Goal: Task Accomplishment & Management: Manage account settings

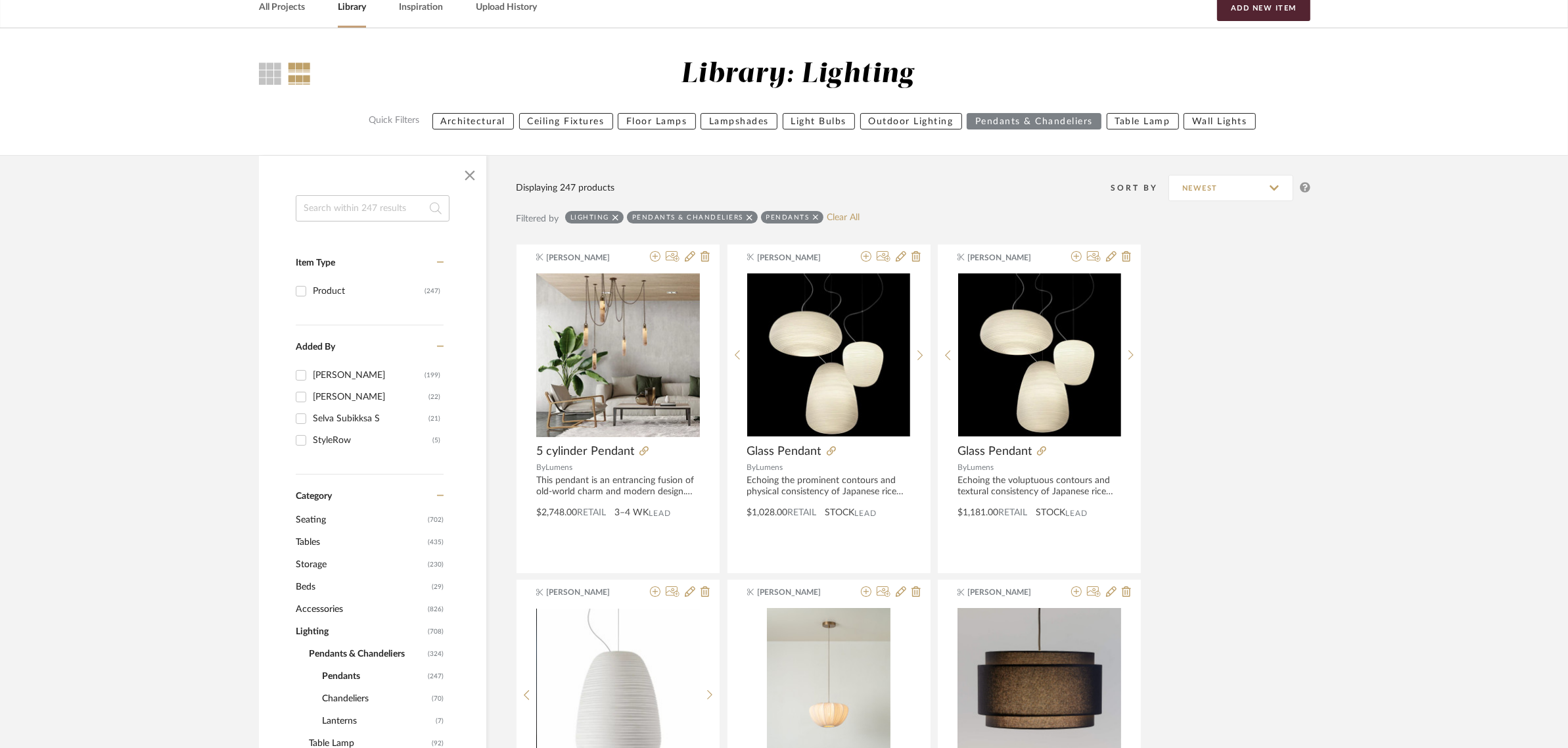
scroll to position [164, 0]
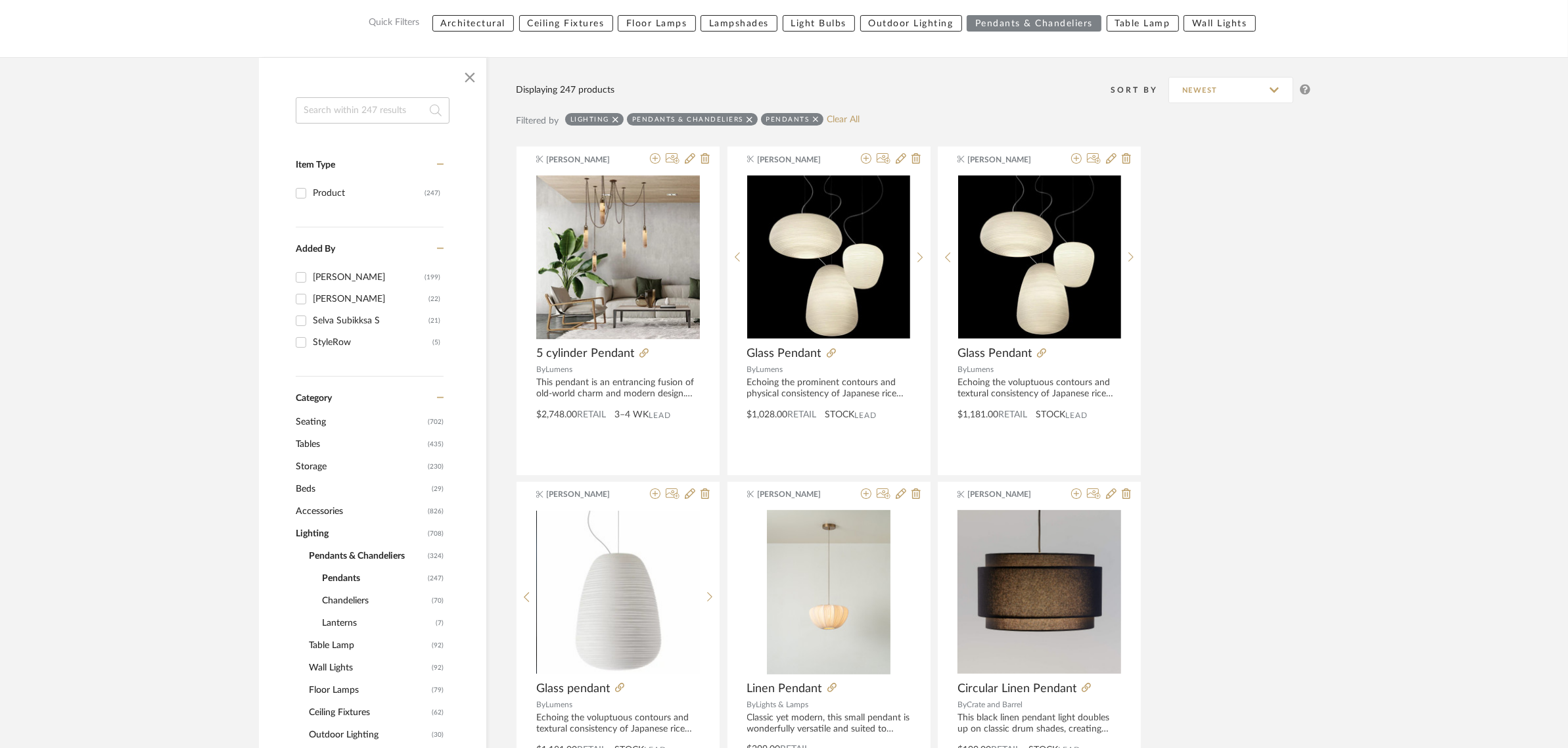
click at [309, 423] on span "Seating" at bounding box center [360, 422] width 129 height 22
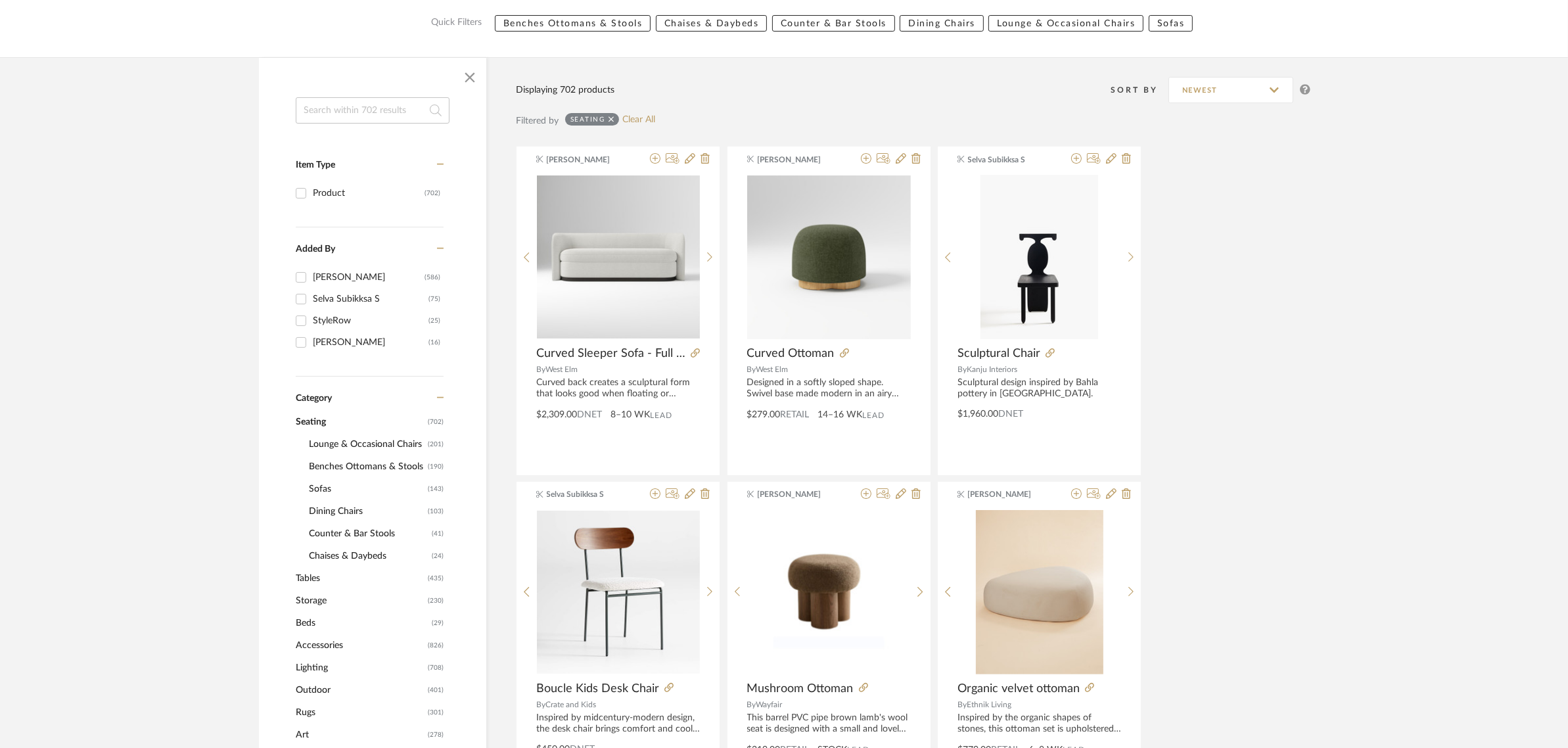
click at [320, 485] on span "Sofas" at bounding box center [366, 489] width 115 height 22
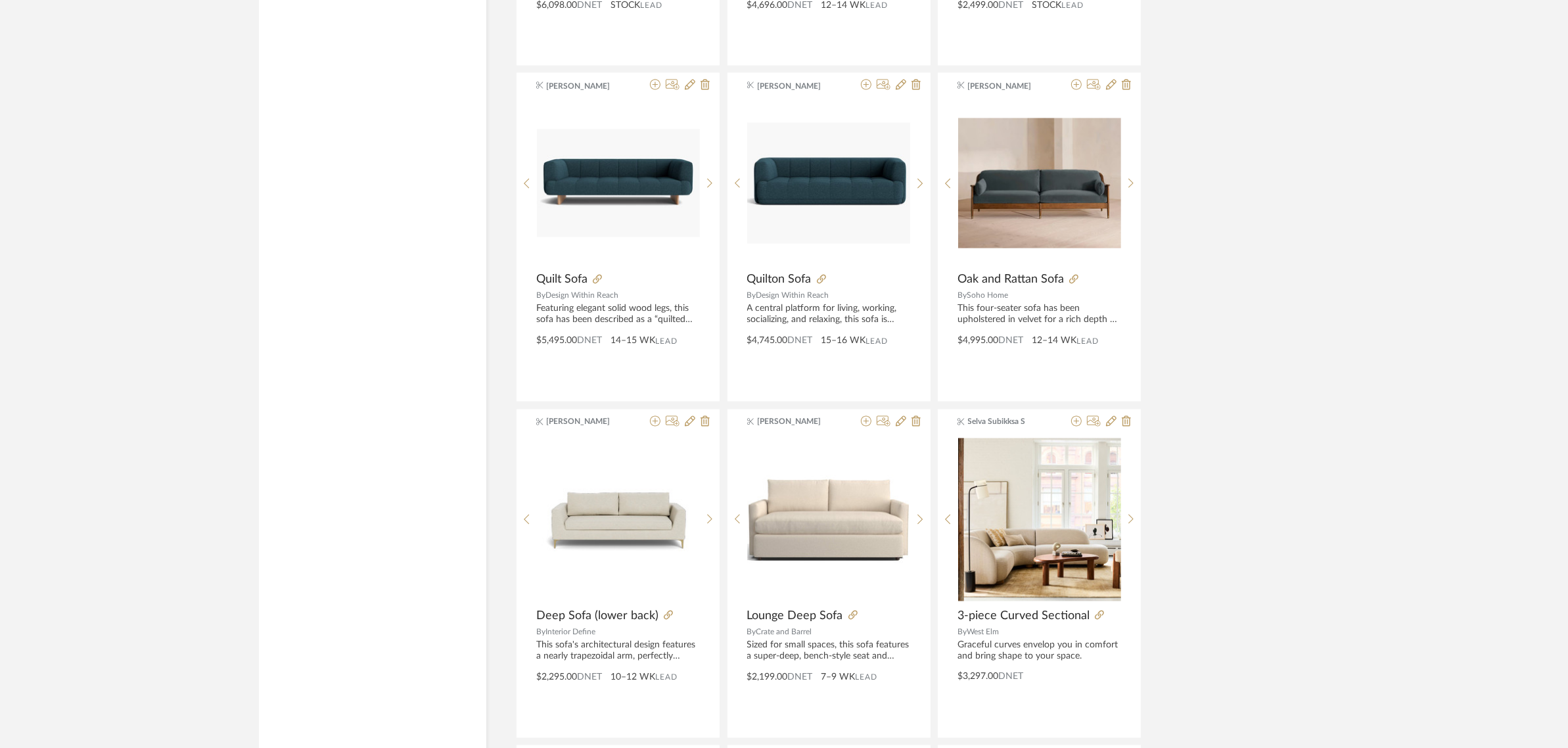
scroll to position [2712, 0]
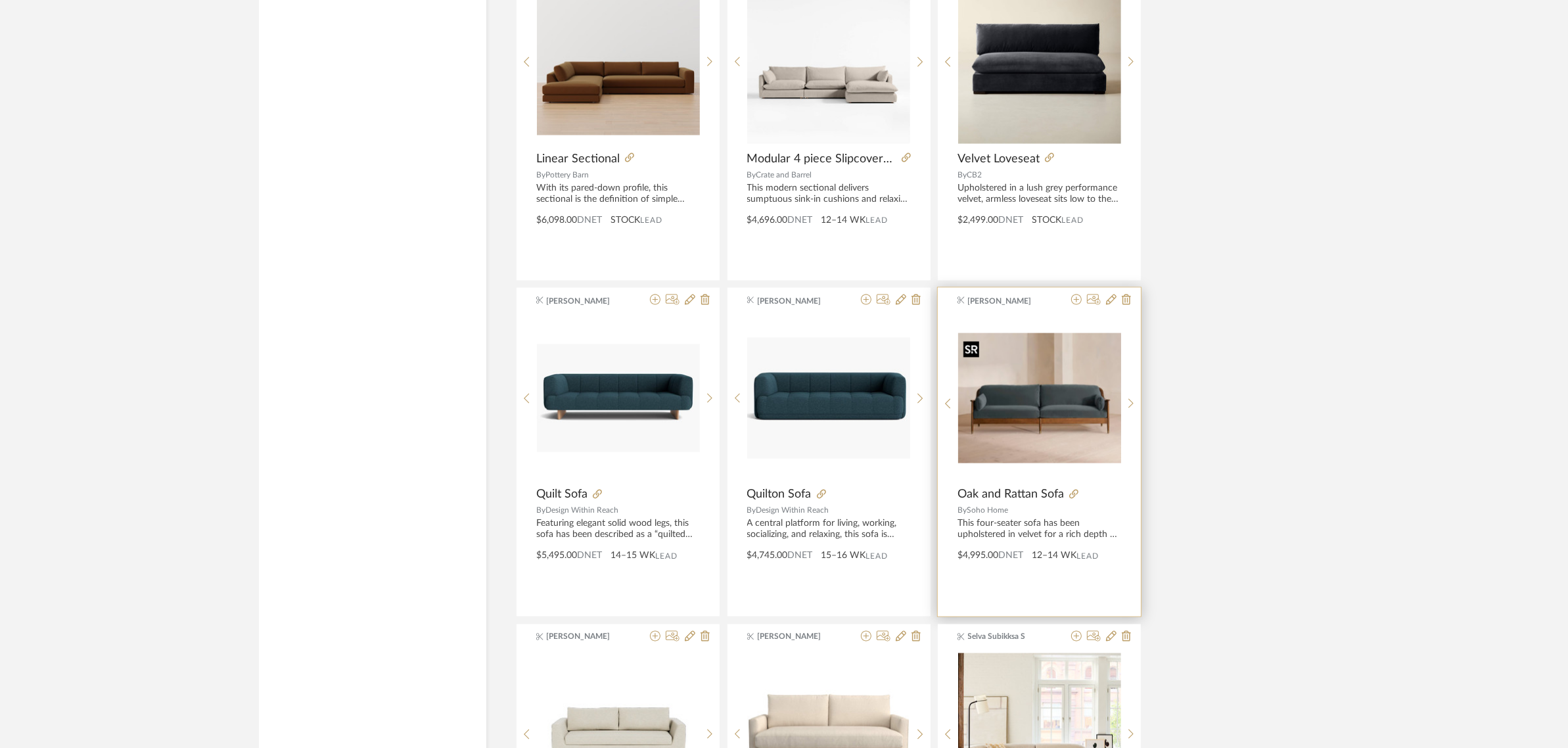
click at [1010, 412] on img "0" at bounding box center [1039, 398] width 163 height 130
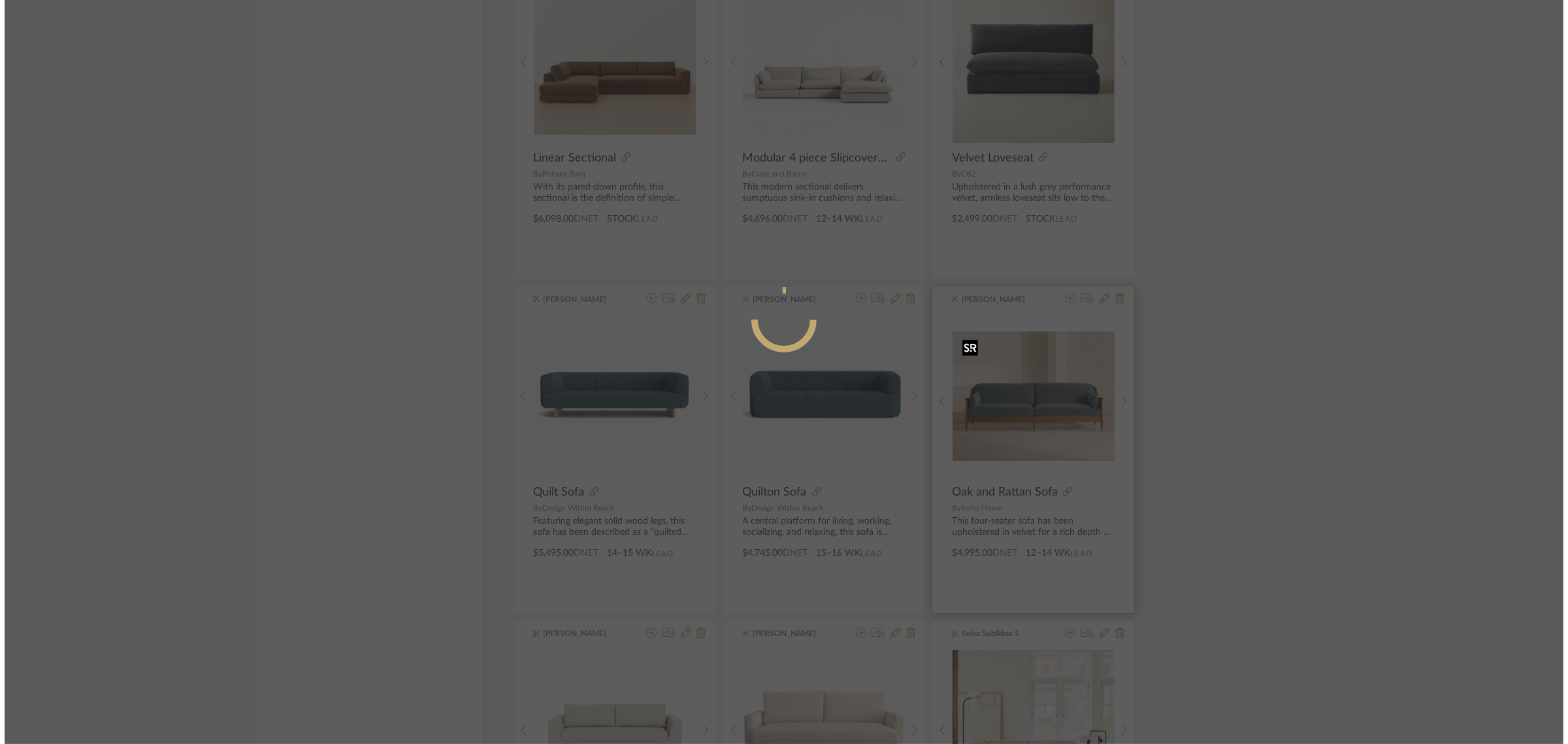
scroll to position [0, 0]
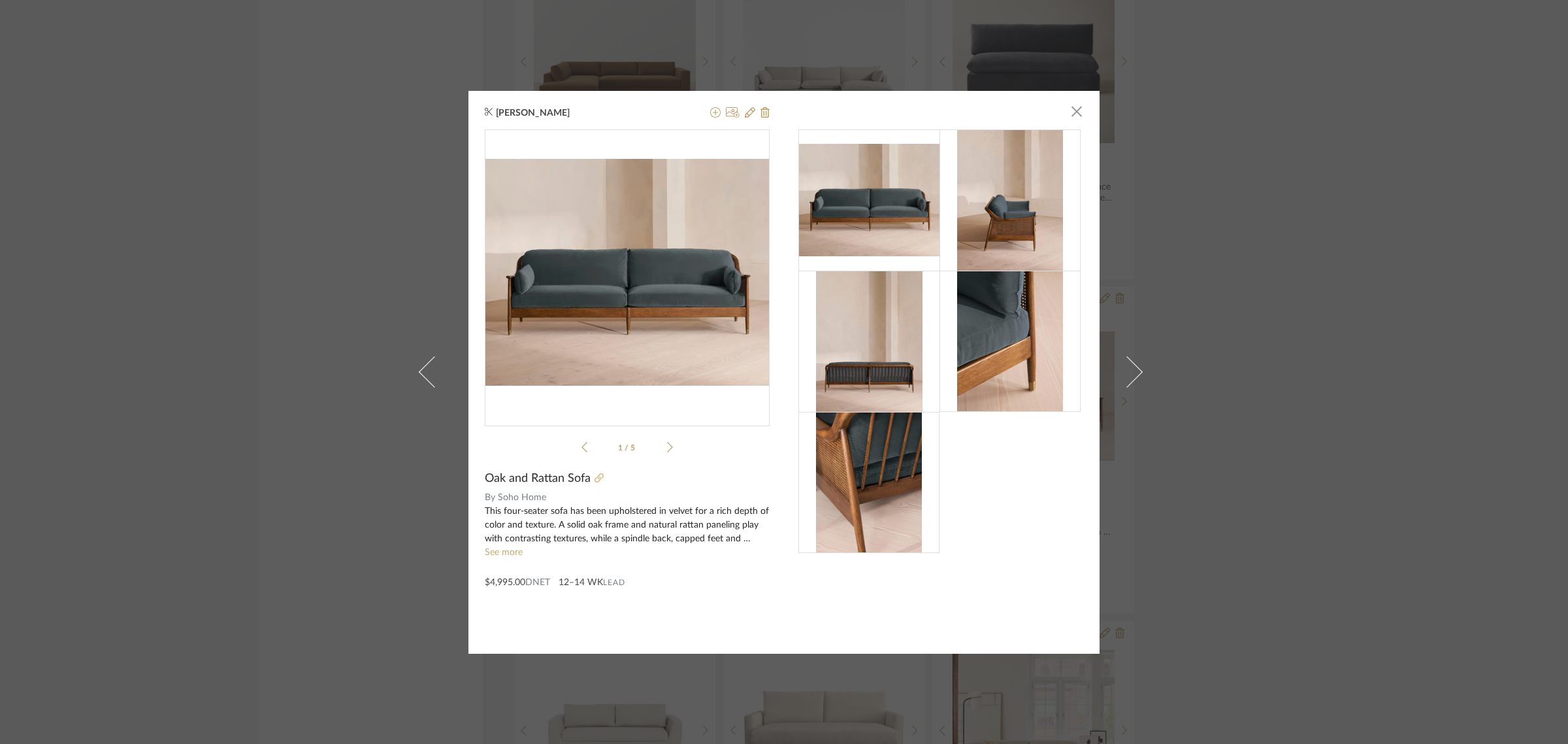
click at [594, 478] on icon at bounding box center [599, 478] width 9 height 9
click at [987, 214] on img at bounding box center [1010, 200] width 106 height 141
click at [1075, 113] on span "button" at bounding box center [1076, 112] width 26 height 26
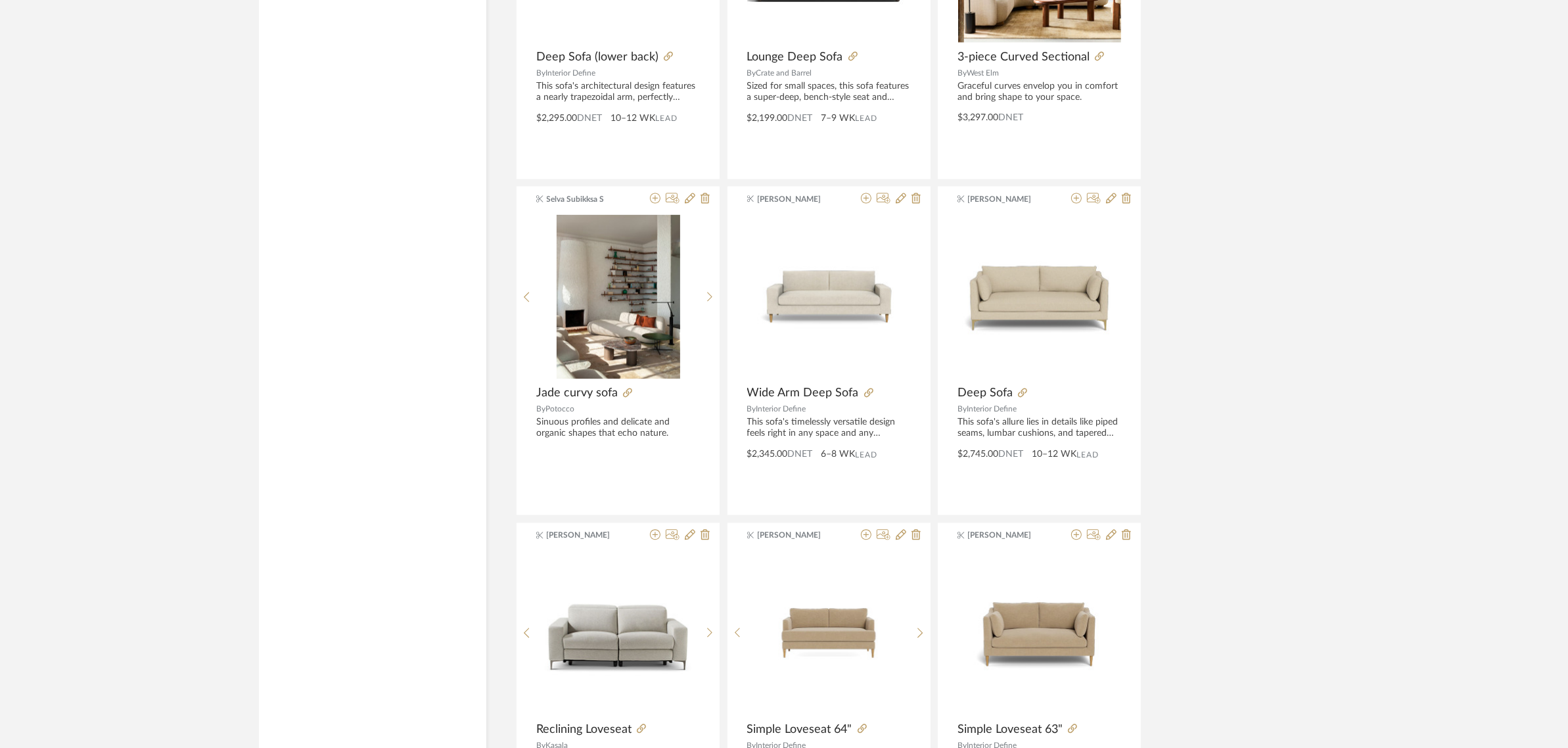
scroll to position [3732, 0]
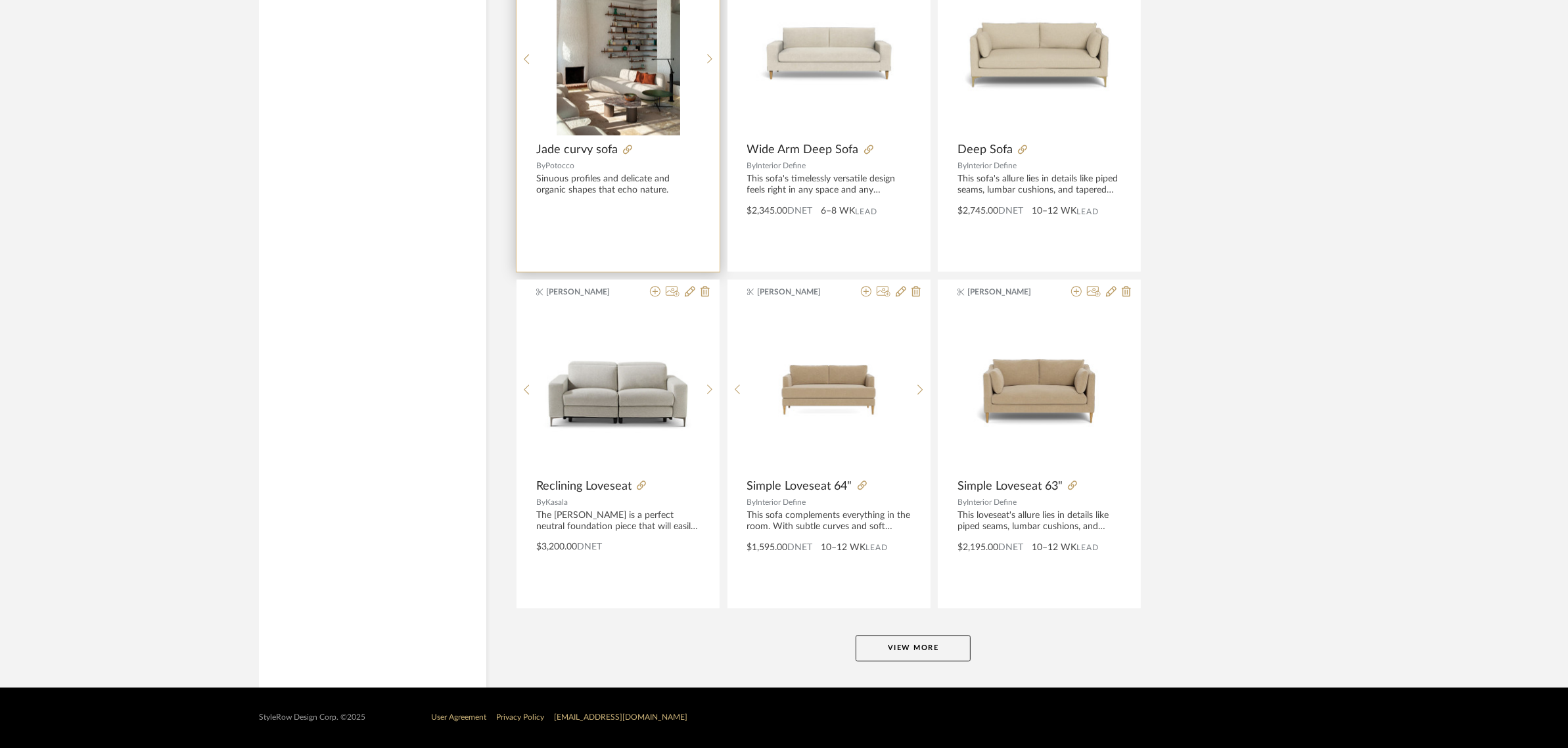
click at [651, 88] on img "0" at bounding box center [618, 53] width 123 height 164
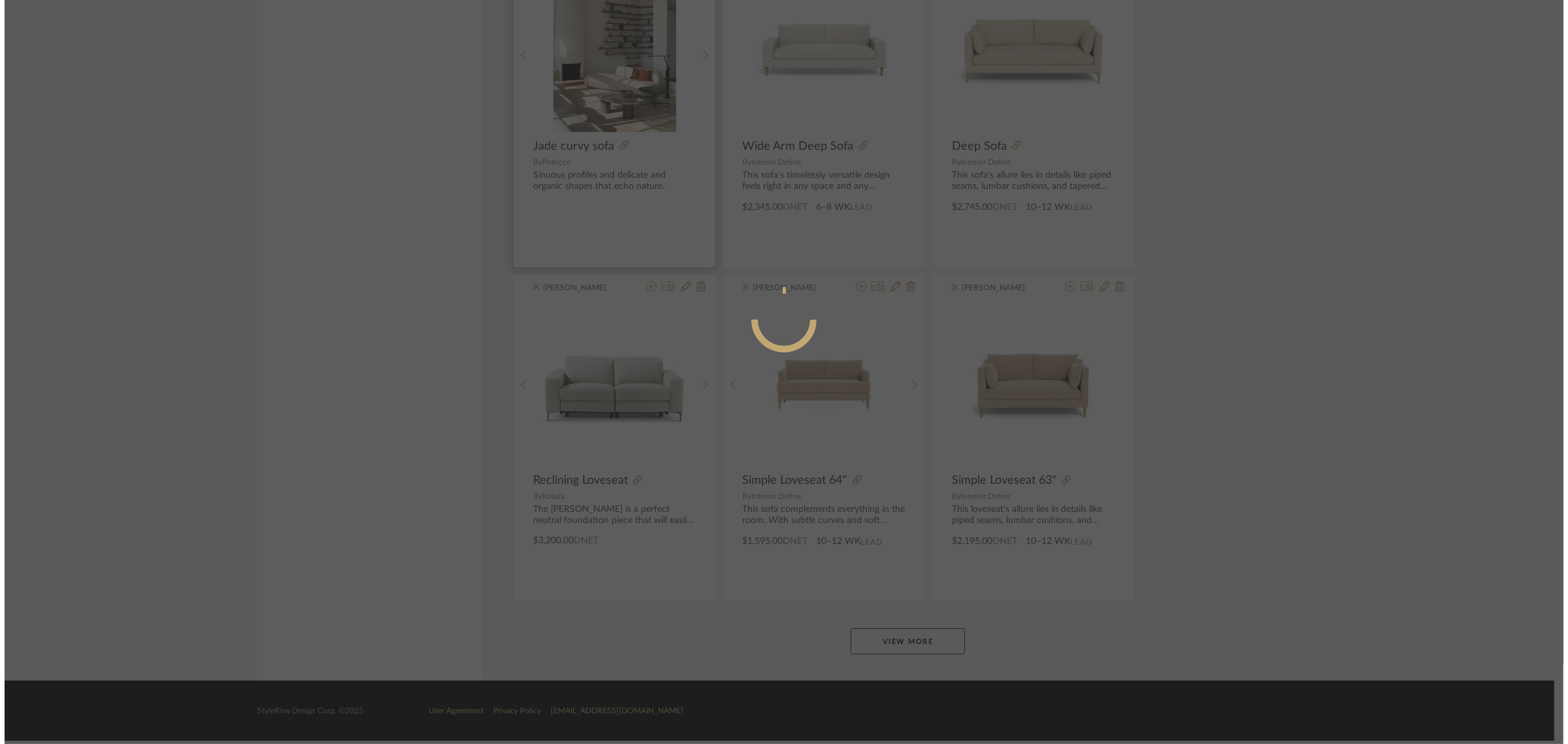
scroll to position [0, 0]
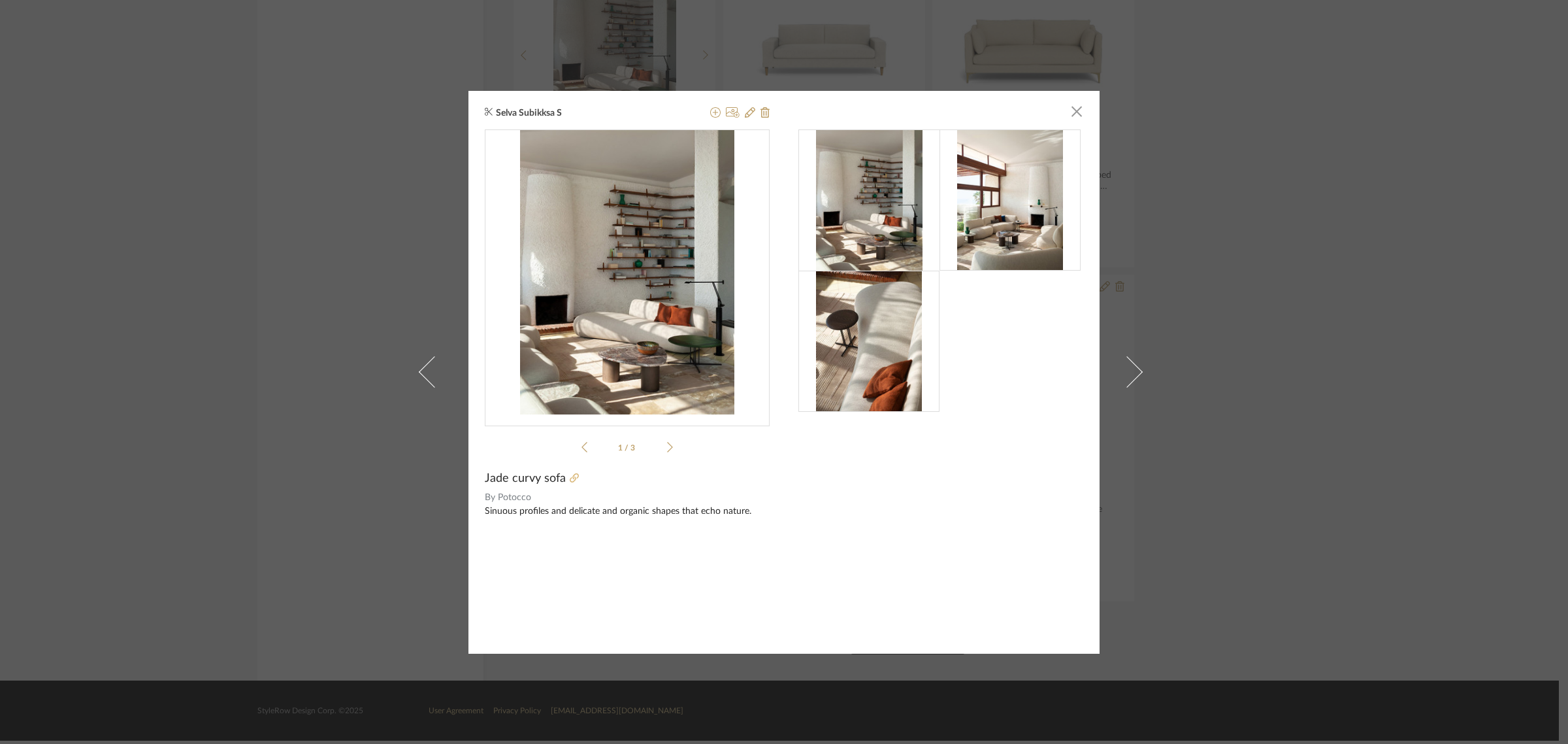
click at [570, 478] on icon at bounding box center [575, 478] width 9 height 9
click at [1320, 370] on div "Selva Subikksa S × 1 / 3 Jade curvy sofa By Potocco Sinuous profiles and delica…" at bounding box center [784, 372] width 1568 height 744
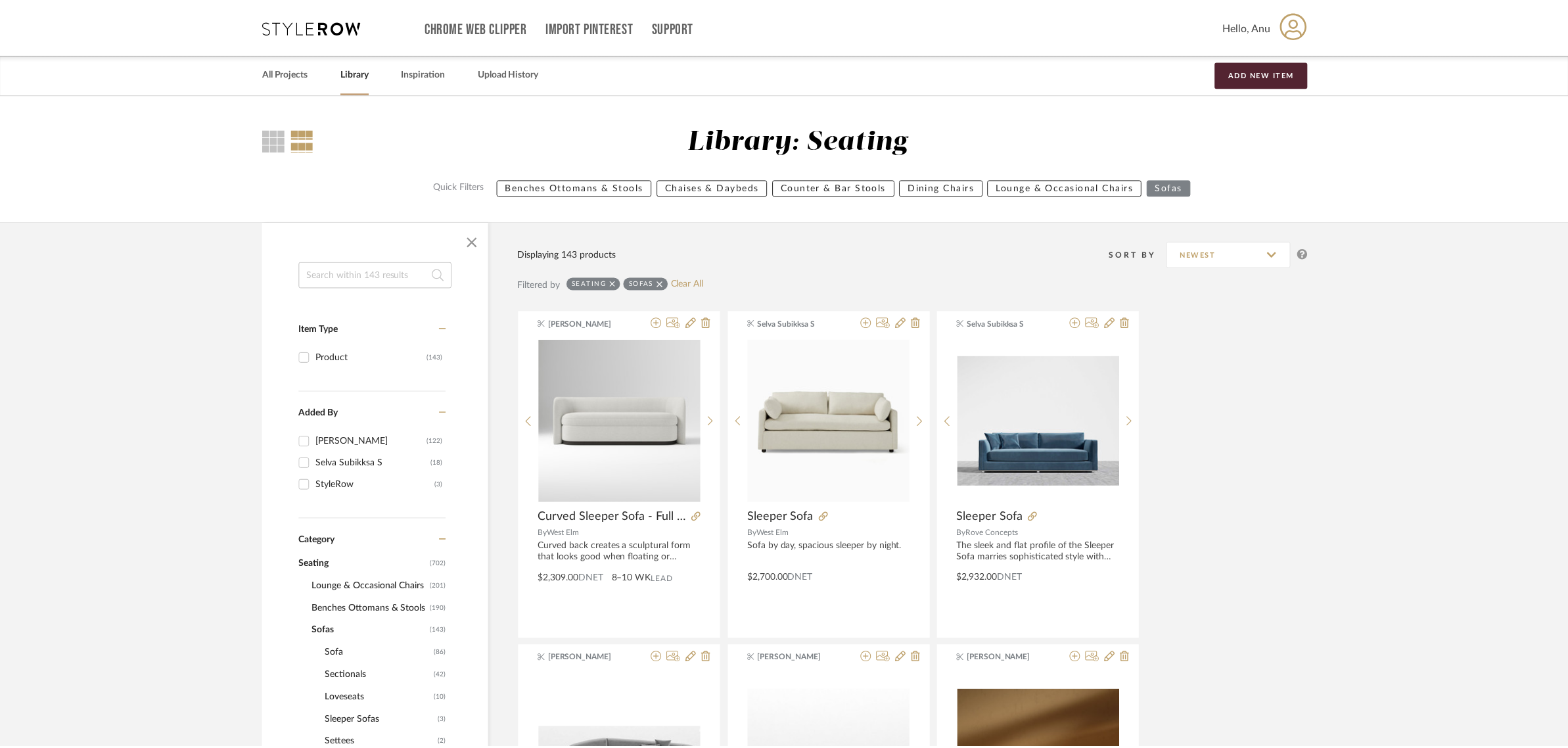
scroll to position [3732, 0]
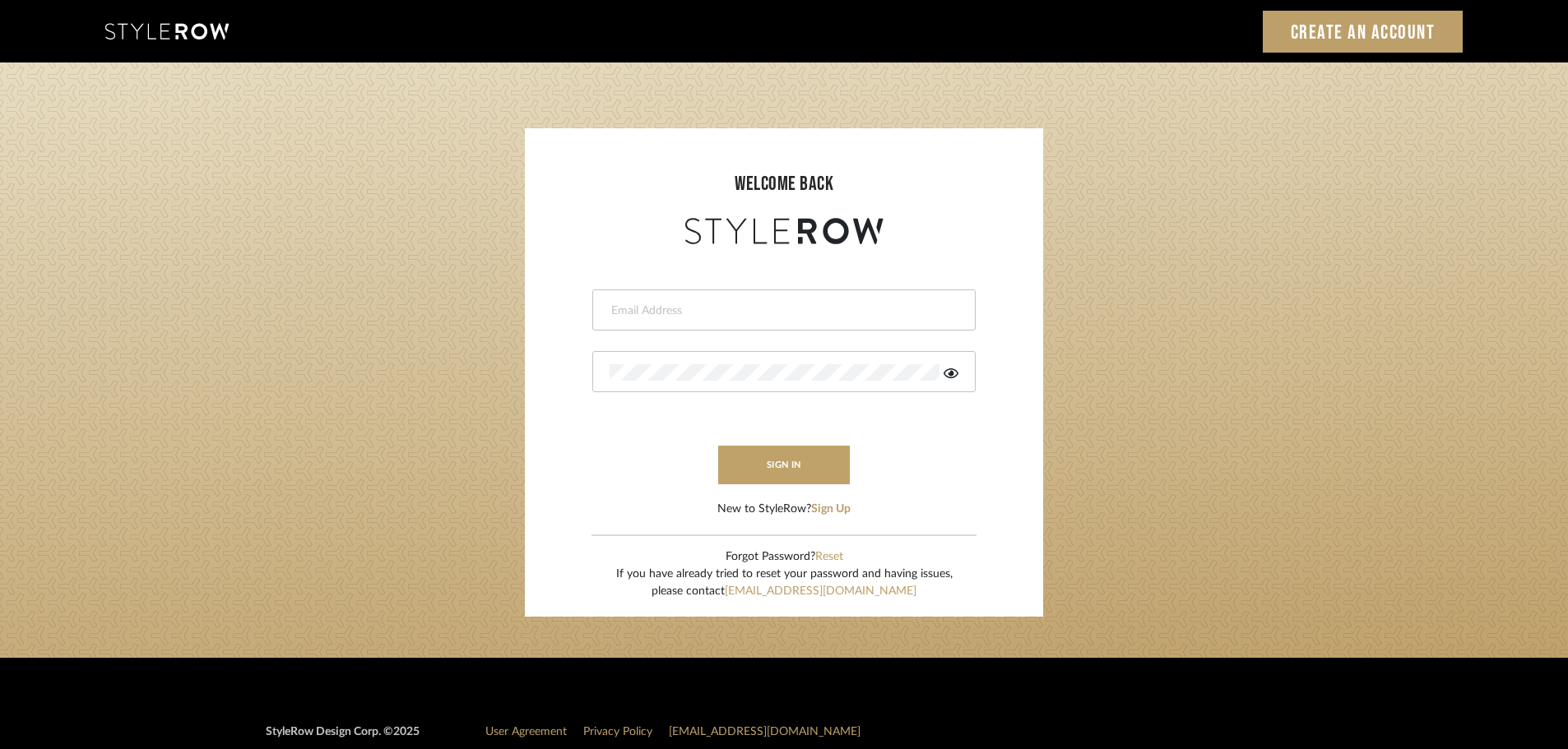
click at [615, 304] on input "email" at bounding box center [782, 310] width 345 height 17
click at [619, 310] on input "email" at bounding box center [770, 310] width 321 height 17
type input "persimmon.design@outlook.com"
click at [777, 458] on button "sign in" at bounding box center [784, 464] width 131 height 39
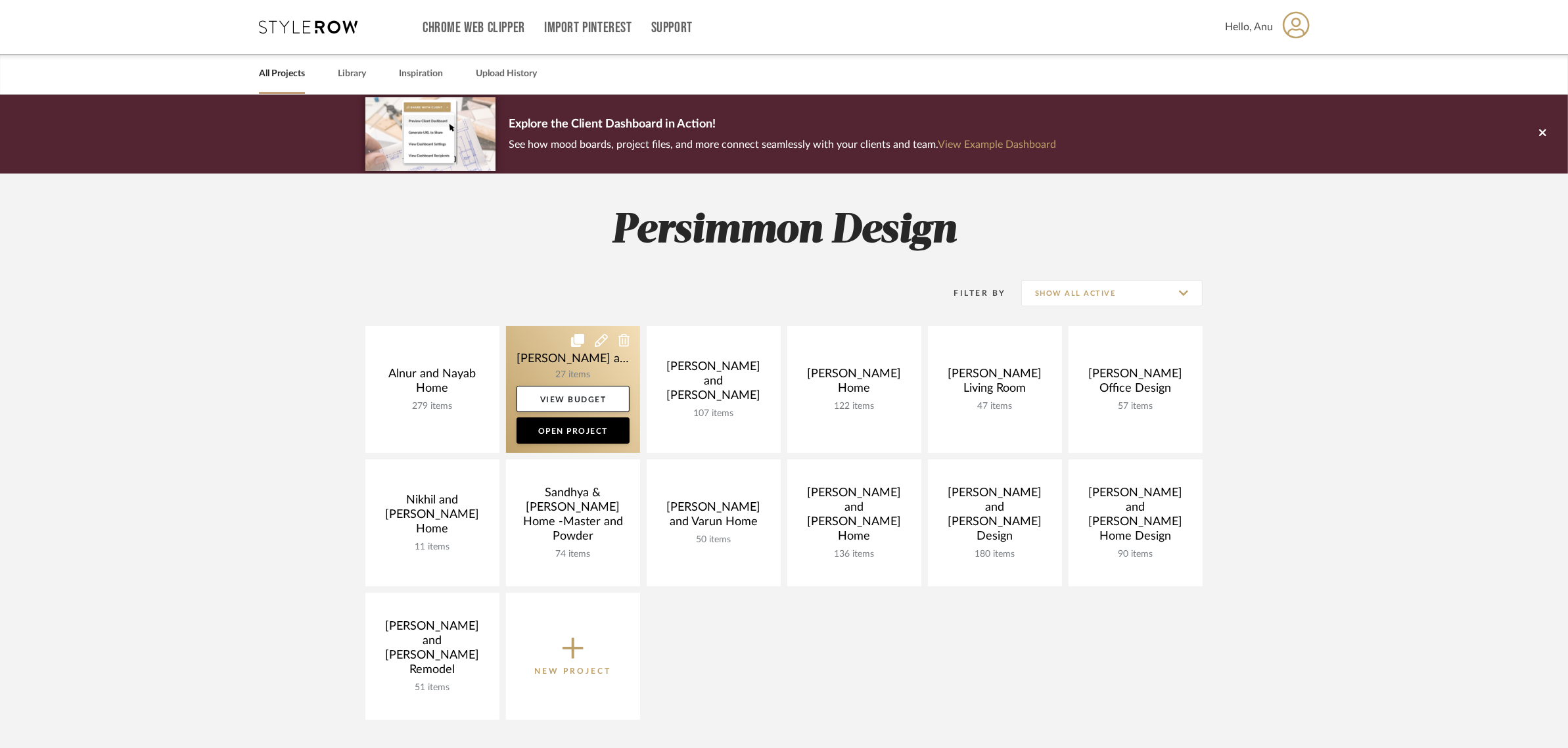
click at [515, 352] on link at bounding box center [573, 389] width 134 height 127
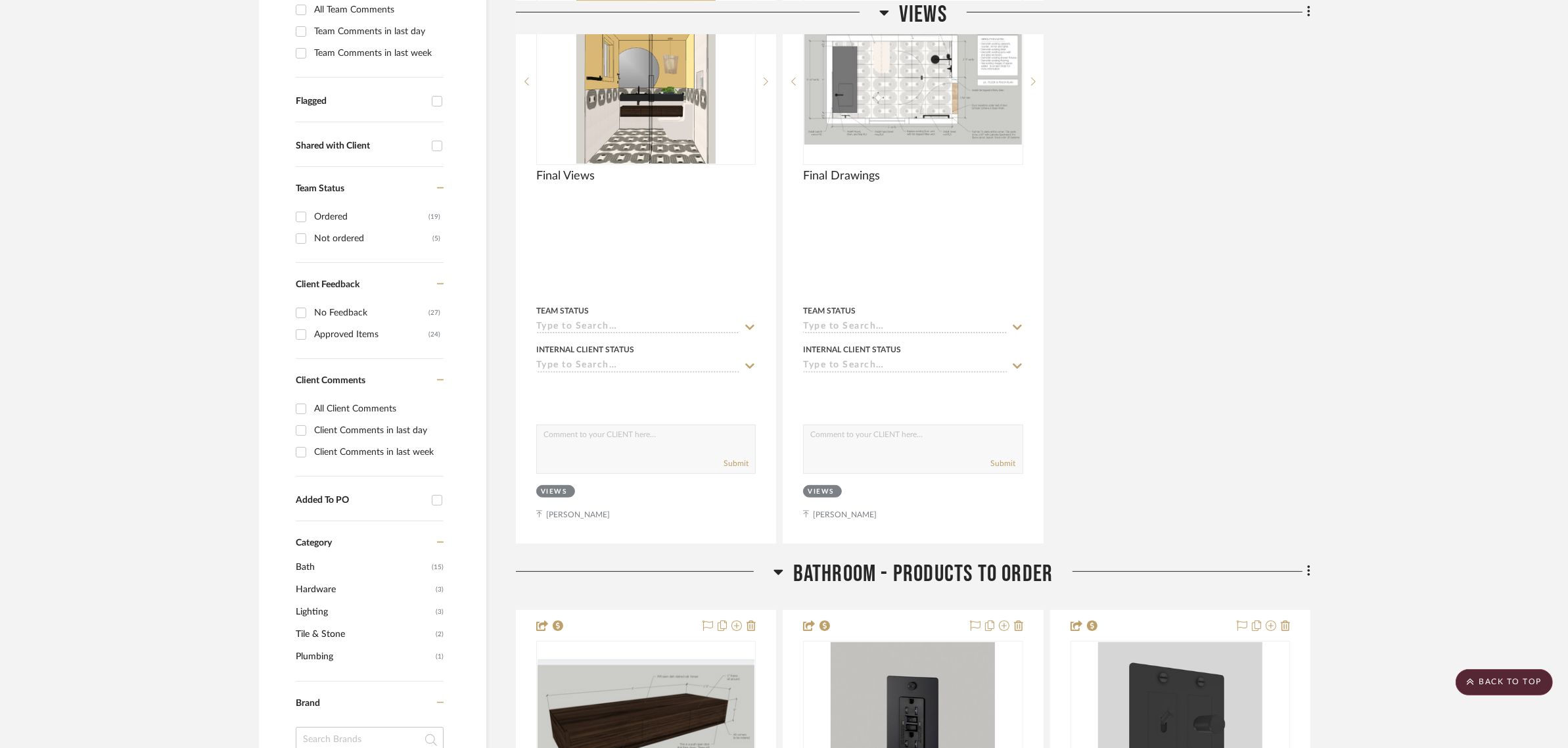
scroll to position [411, 0]
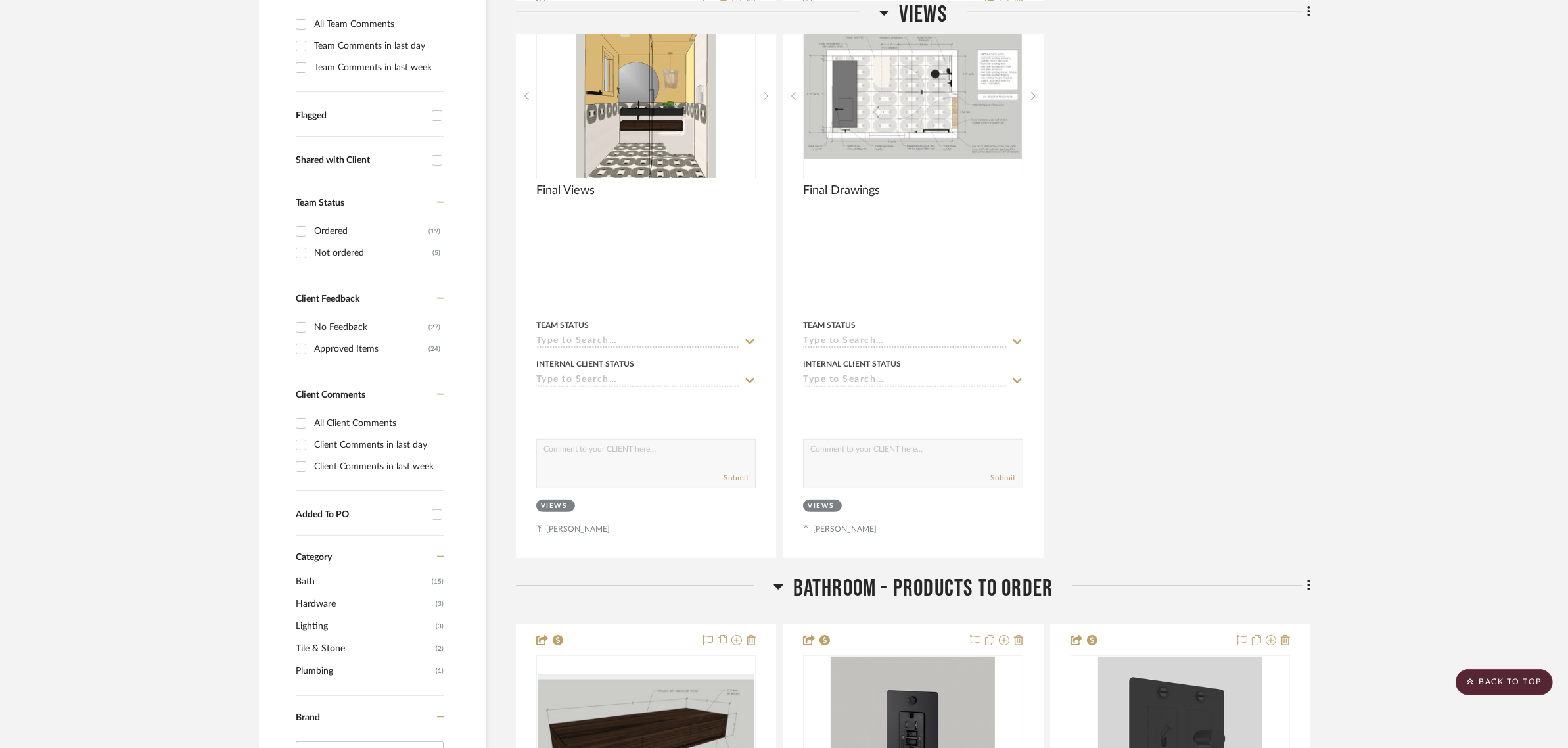
click at [300, 257] on input "Not ordered (5)" at bounding box center [301, 253] width 21 height 21
checkbox input "true"
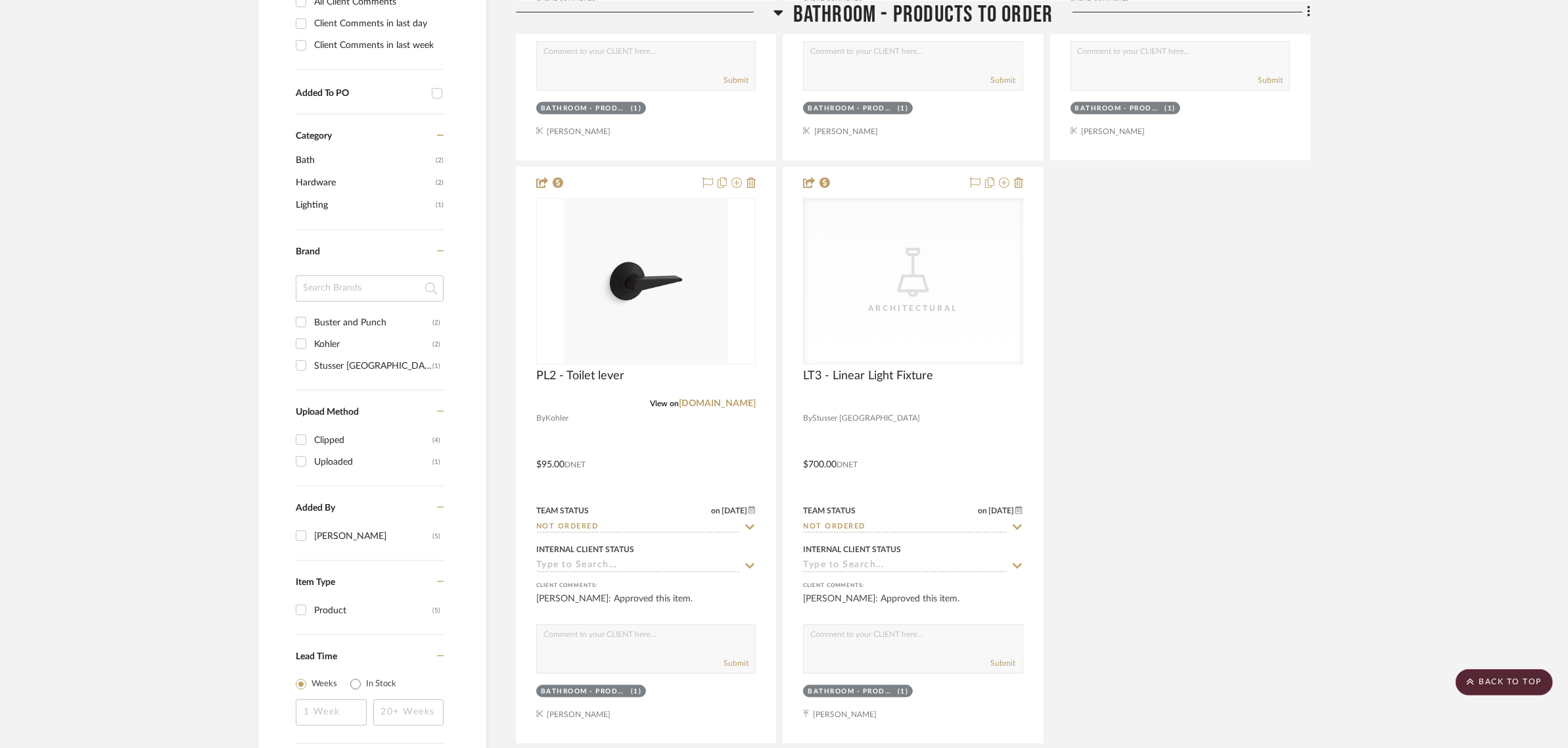
scroll to position [997, 0]
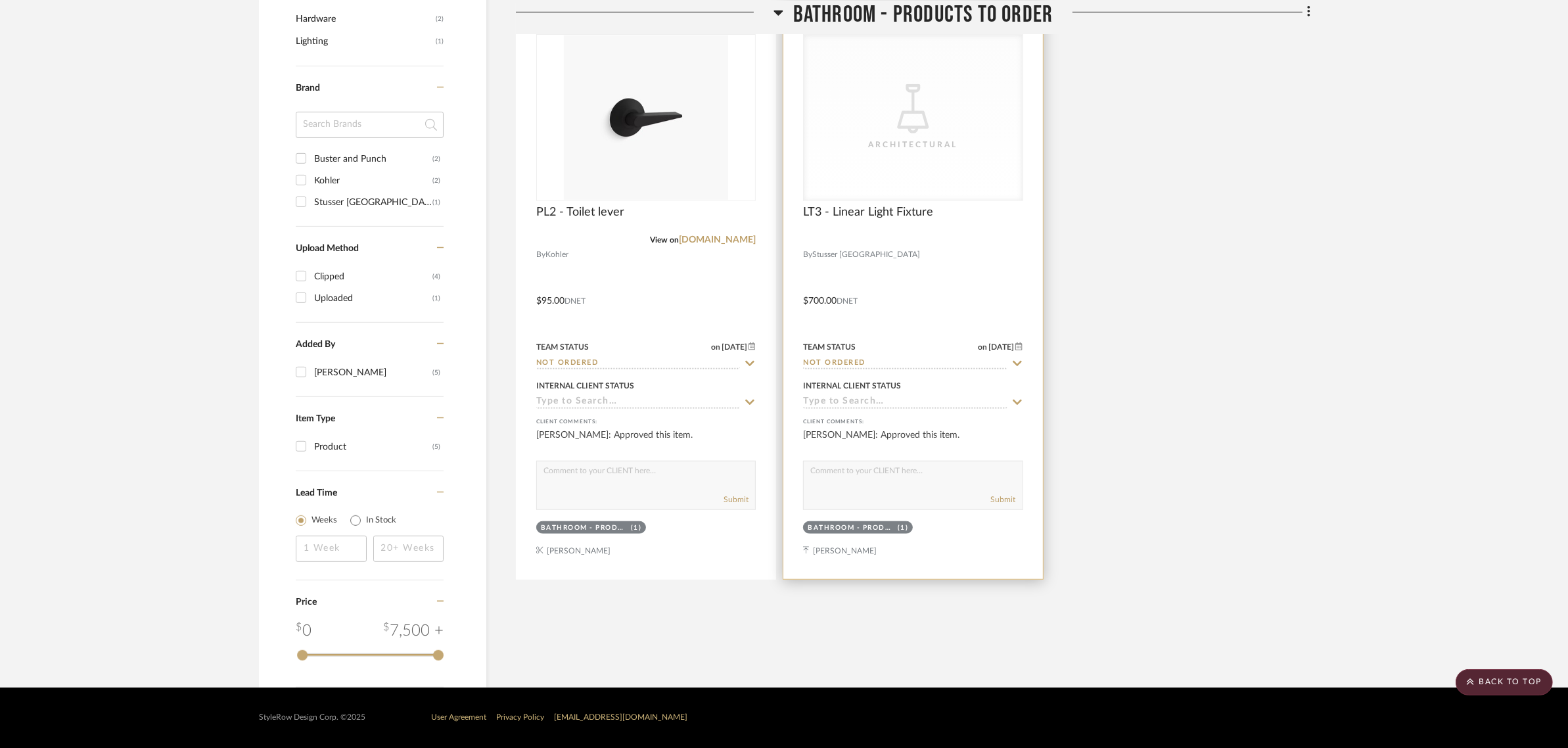
click at [1013, 359] on icon at bounding box center [1017, 363] width 12 height 10
click at [1017, 360] on icon at bounding box center [1017, 363] width 12 height 10
type input "8/25/2025"
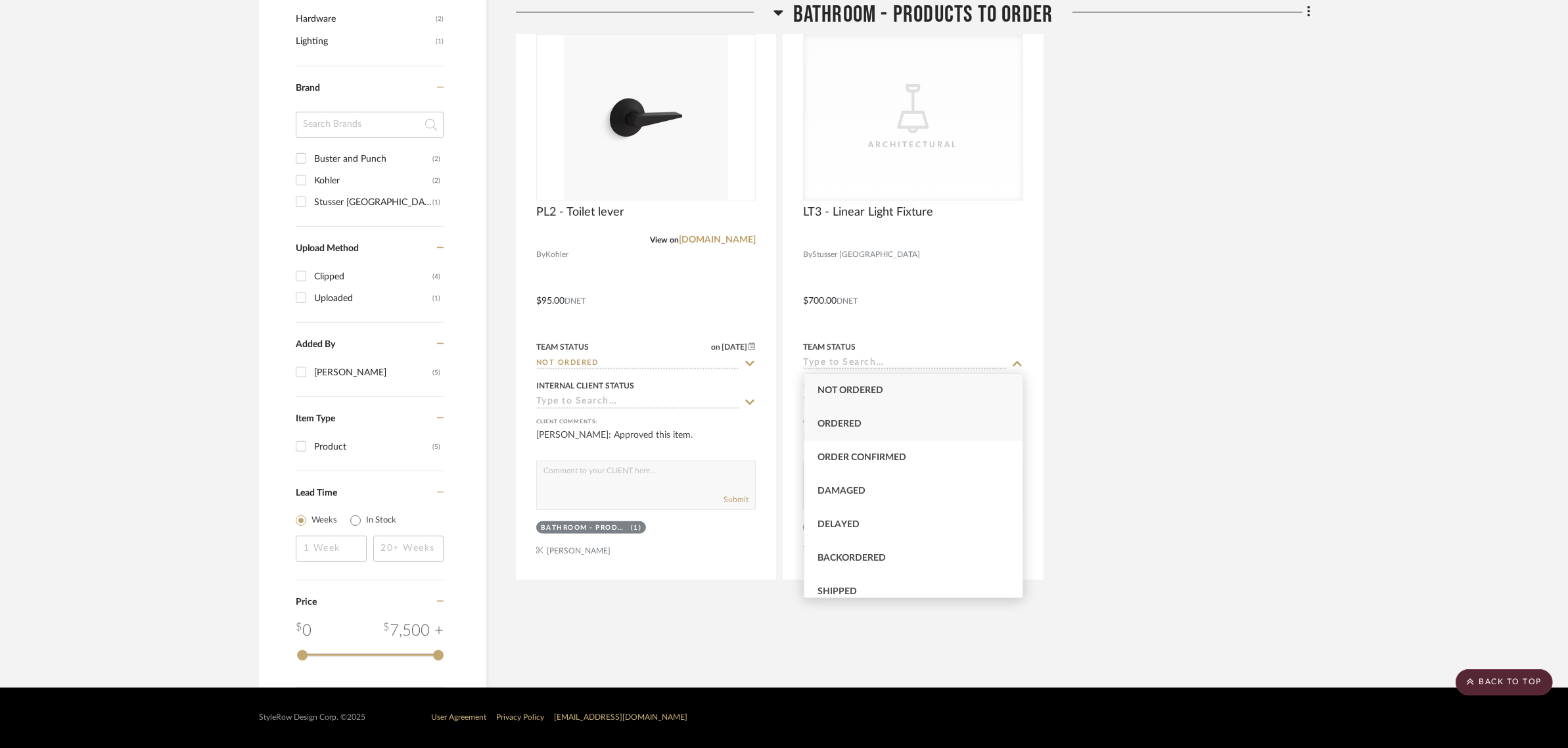
click at [848, 424] on span "Ordered" at bounding box center [839, 424] width 44 height 9
type input "Ordered"
click at [1216, 405] on div "EL4 - GFCI outlet View on us.busterandpunch.com By Buster and Punch Our designe…" at bounding box center [913, 0] width 794 height 1160
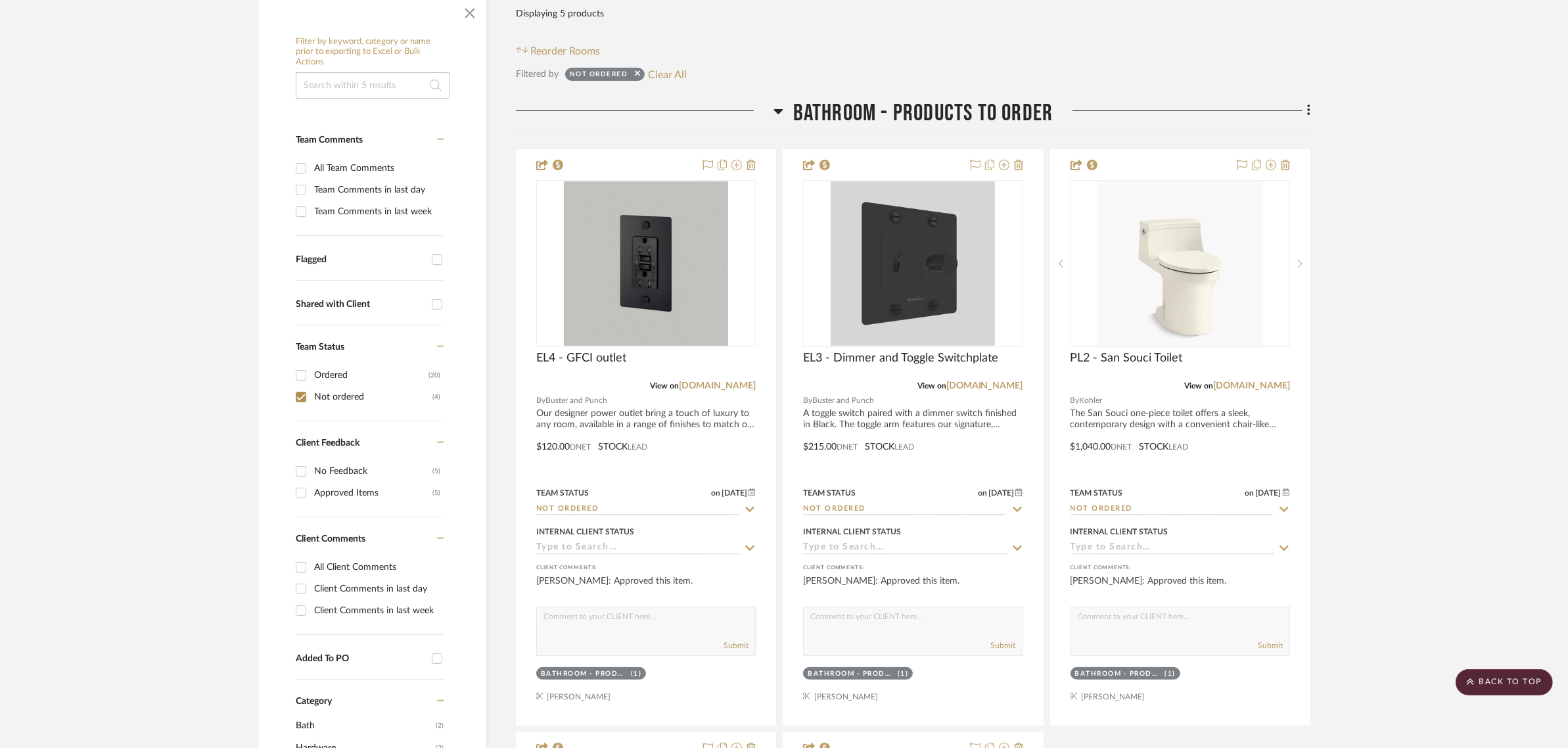
scroll to position [257, 0]
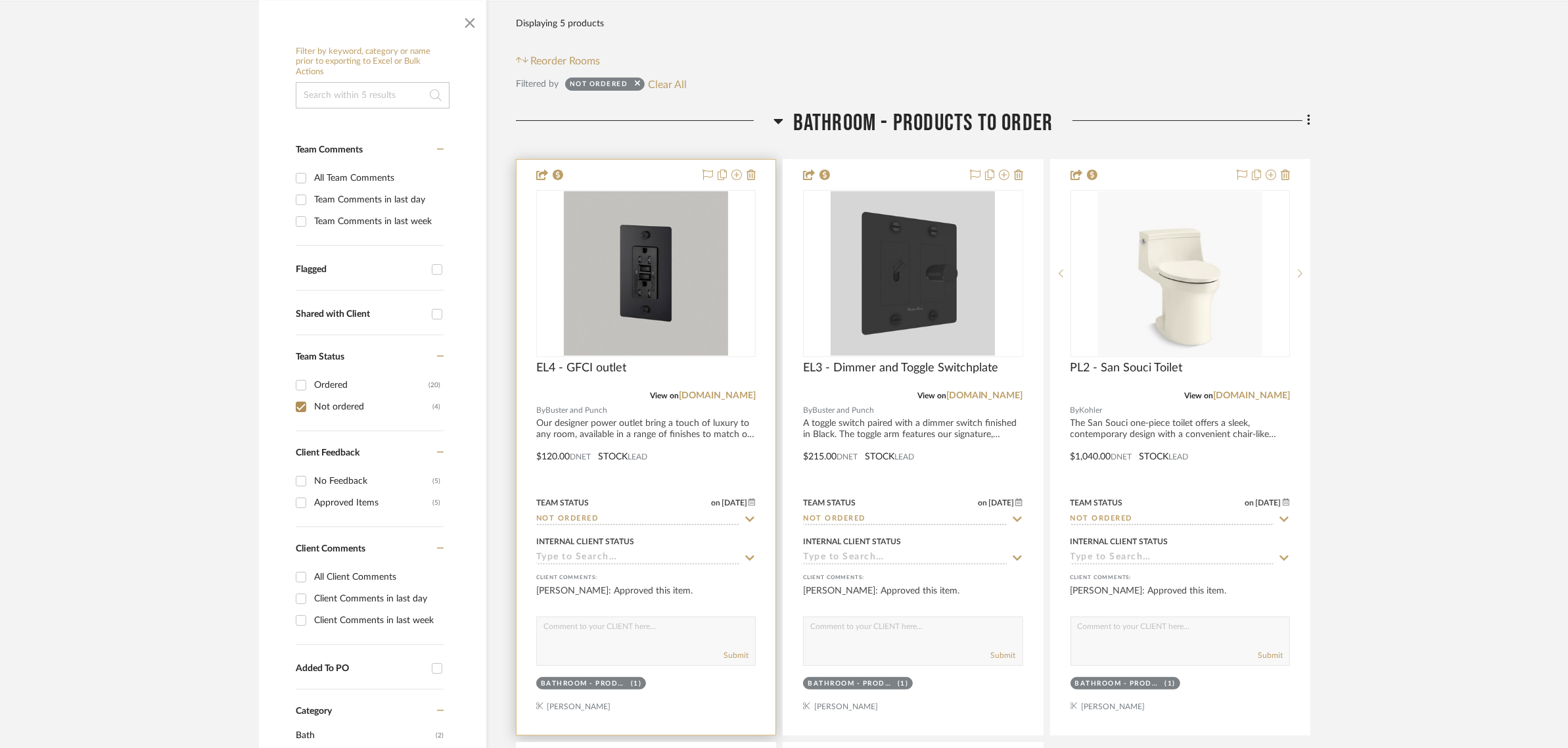
click at [550, 457] on div at bounding box center [646, 447] width 259 height 575
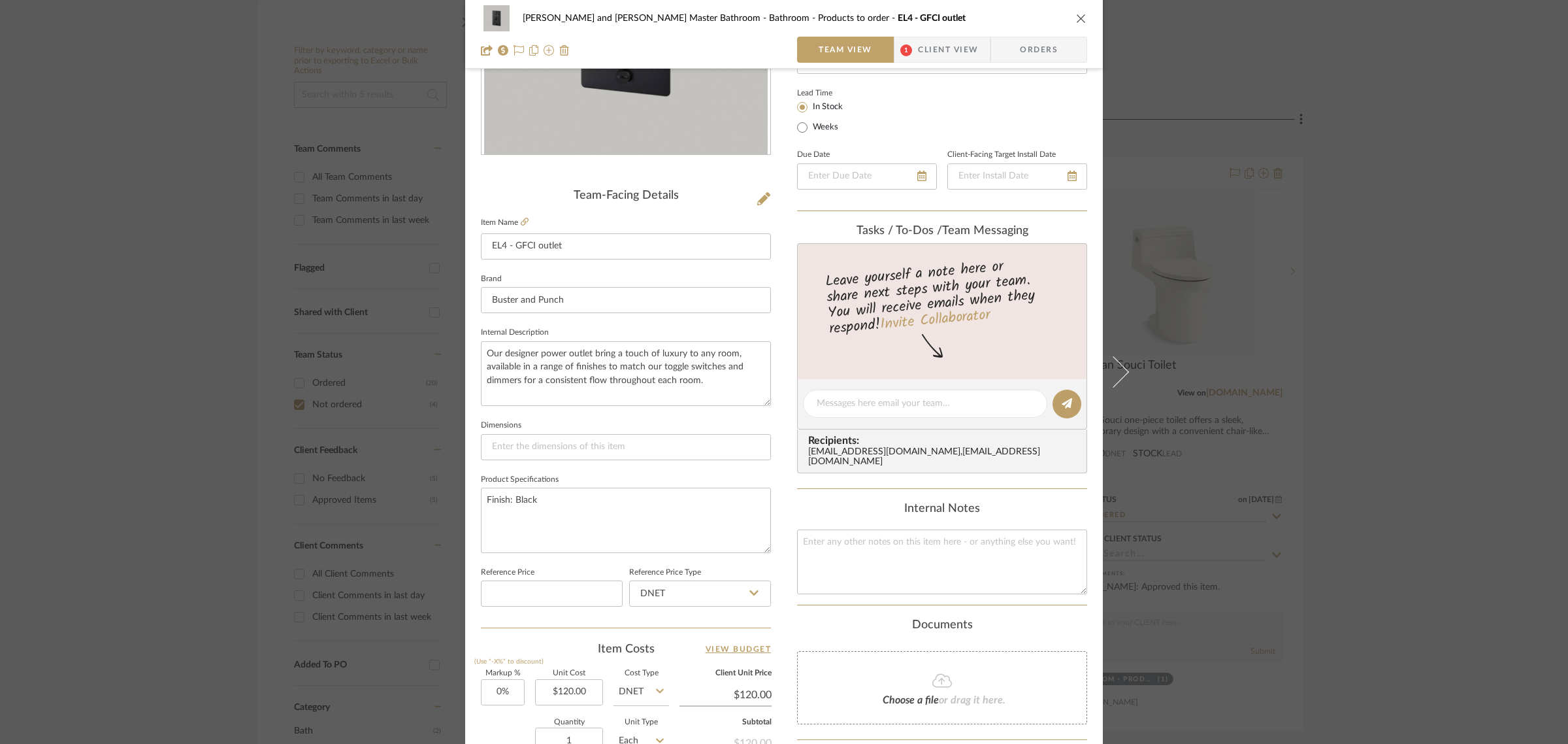
scroll to position [472, 0]
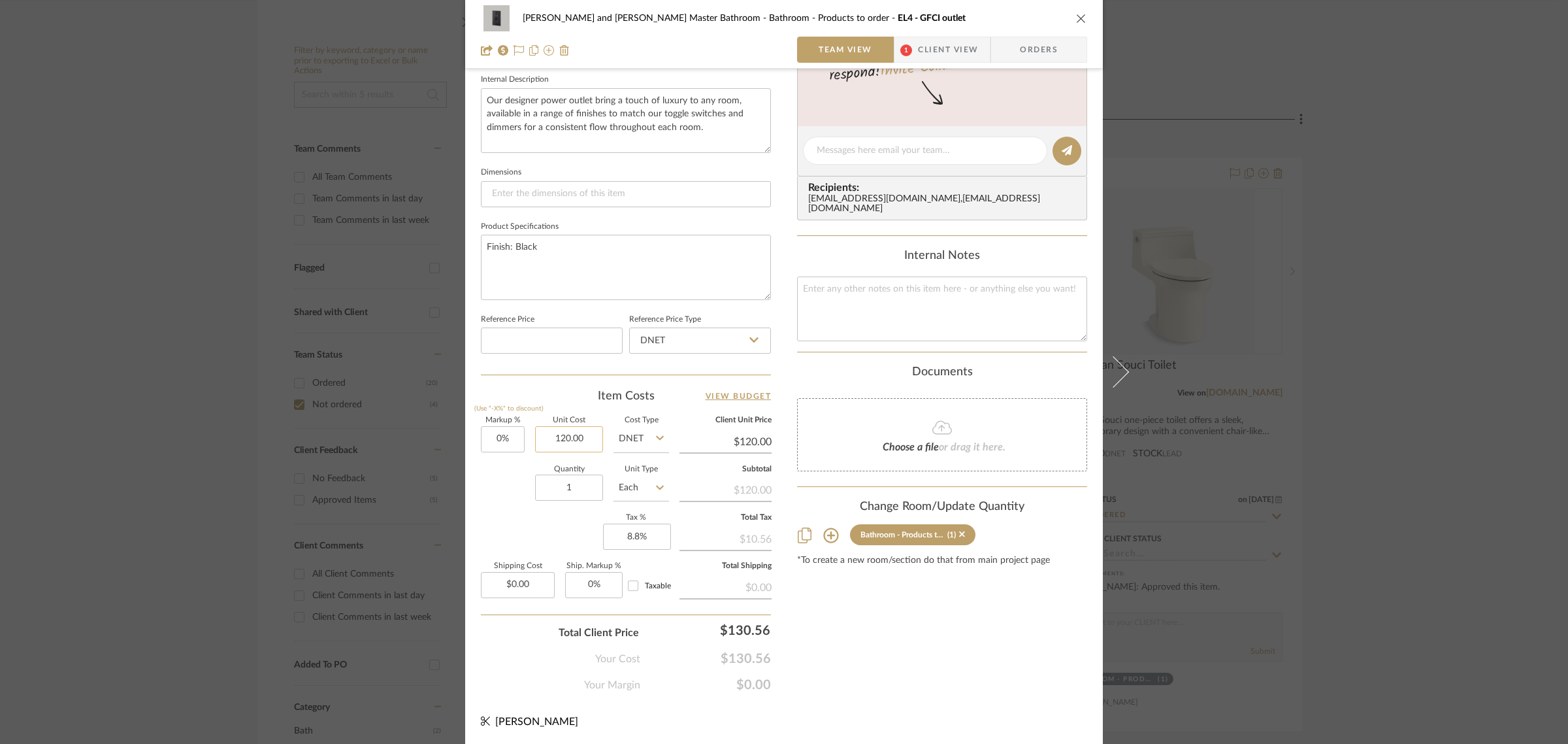
click at [586, 437] on input "120.00" at bounding box center [569, 439] width 68 height 26
type input "$141.00"
click at [822, 597] on div "Content here copies to Client View - confirm visibility there. Show in Client D…" at bounding box center [942, 155] width 291 height 1076
type input "$141.00"
click at [1502, 407] on div "Divya and Sriram Master Bathroom Bathroom - Products to order EL4 - GFCI outlet…" at bounding box center [784, 372] width 1568 height 744
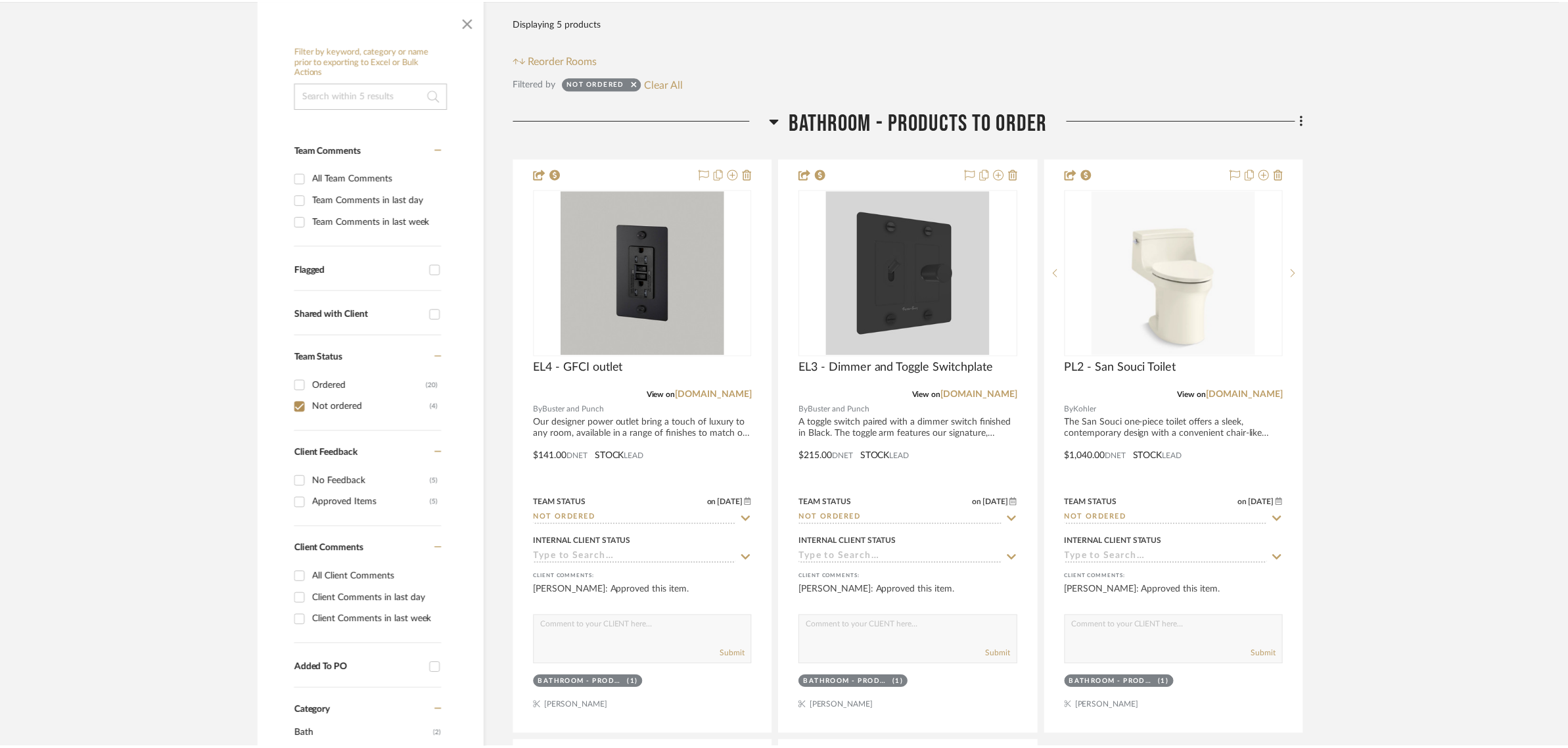
scroll to position [257, 0]
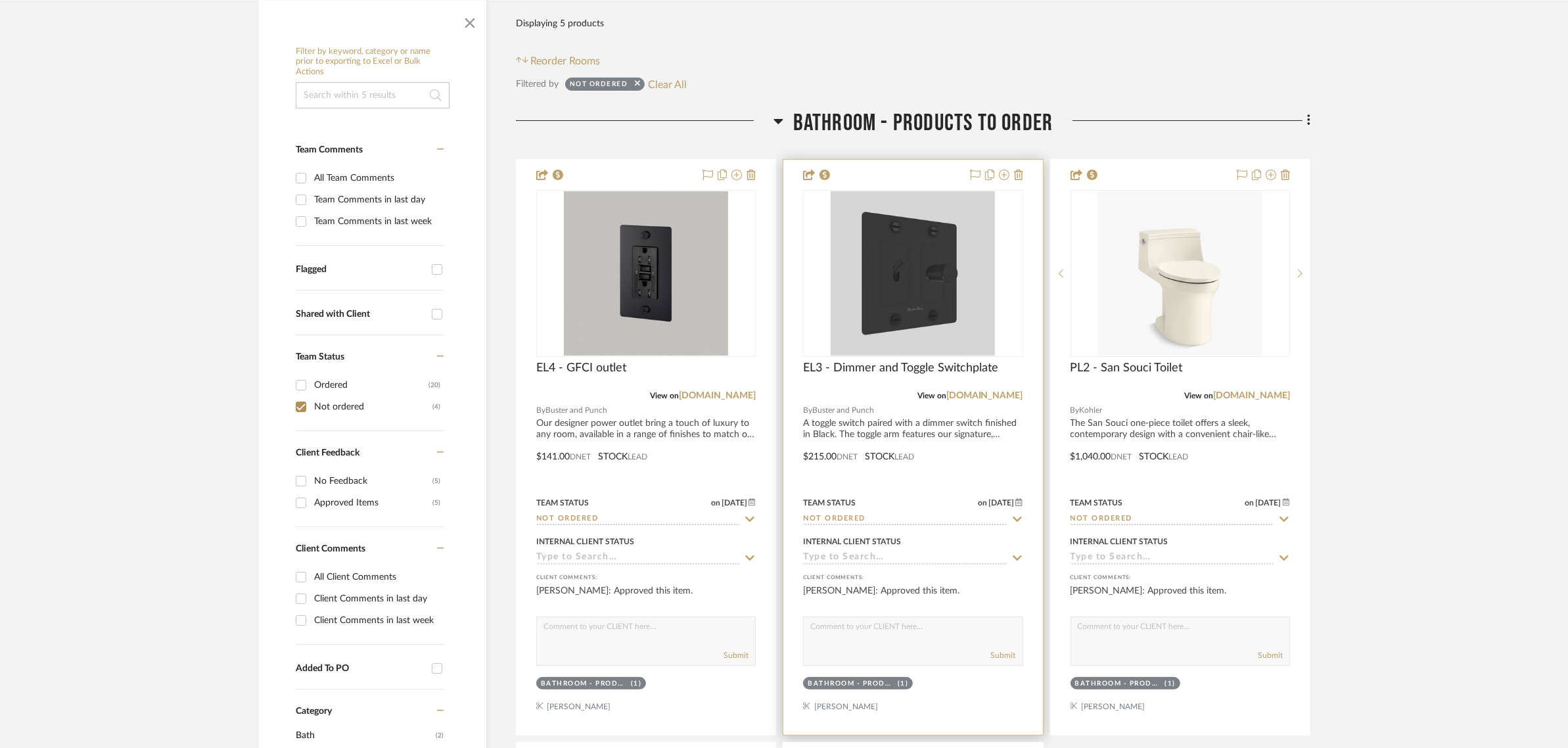
click at [813, 453] on div at bounding box center [913, 447] width 259 height 575
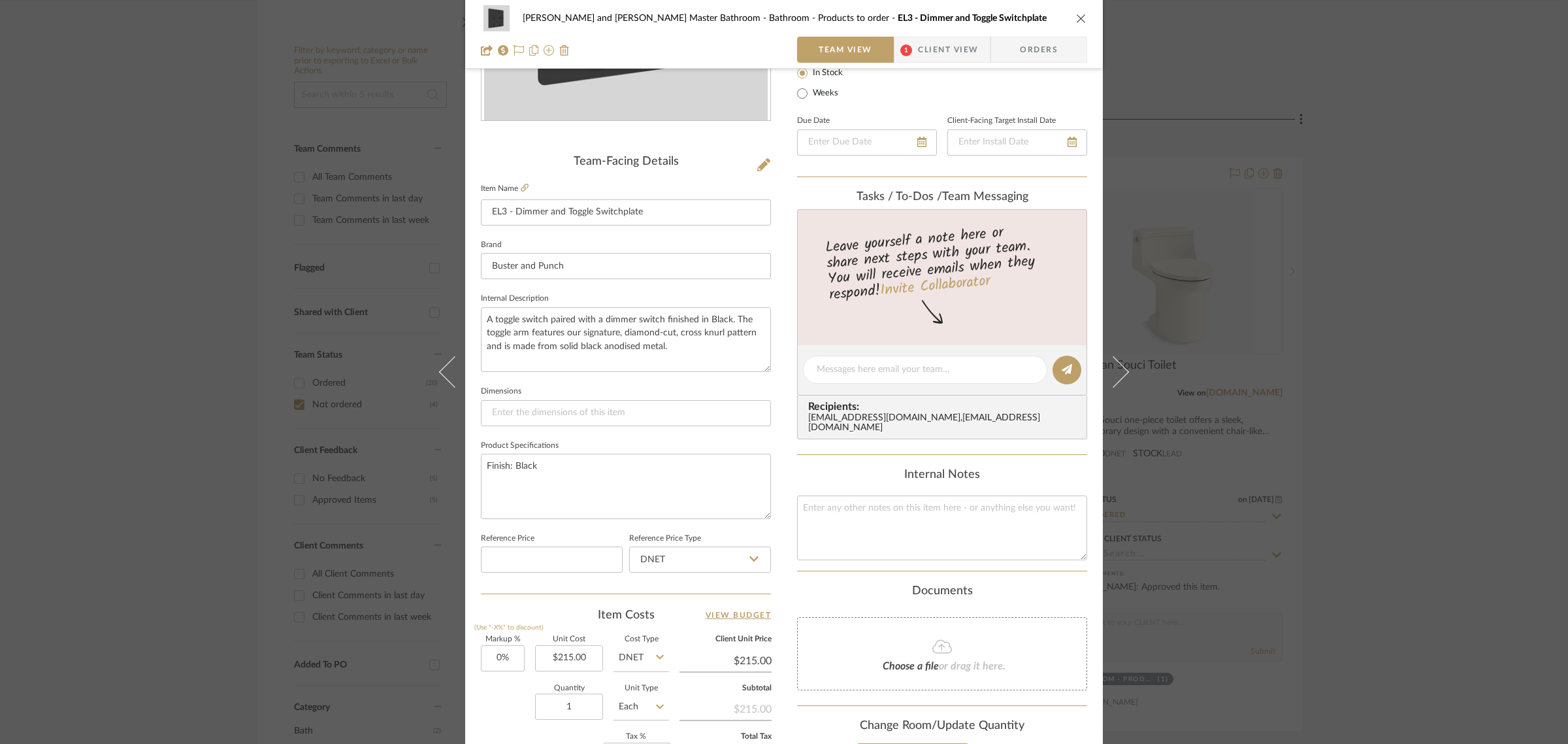
scroll to position [472, 0]
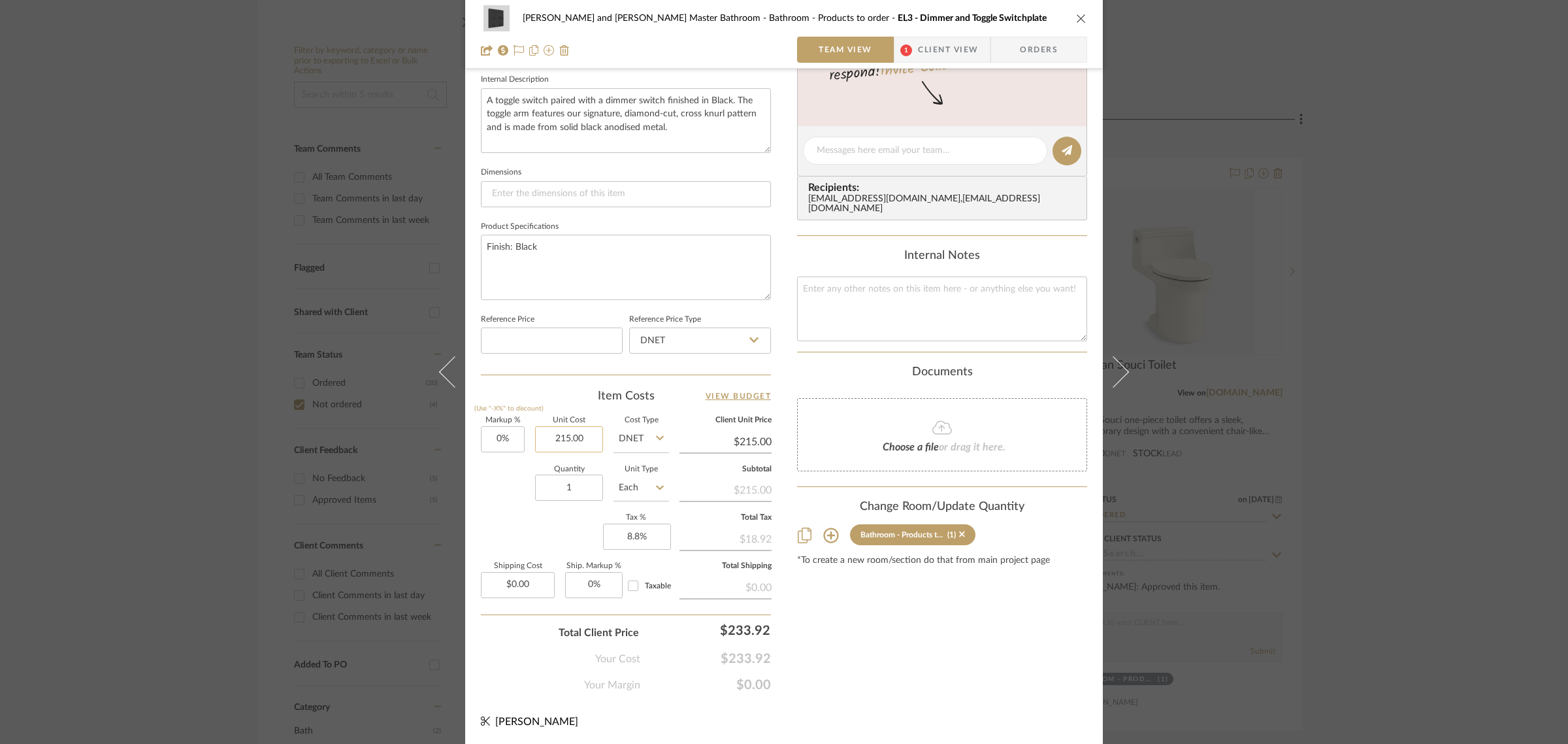
click at [591, 437] on input "215.00" at bounding box center [569, 439] width 68 height 26
type input "$253.00"
click at [867, 608] on div "Content here copies to Client View - confirm visibility there. Show in Client D…" at bounding box center [942, 155] width 291 height 1076
type input "$253.00"
click at [1438, 458] on div "Divya and Sriram Master Bathroom Bathroom - Products to order EL3 - Dimmer and …" at bounding box center [784, 372] width 1568 height 744
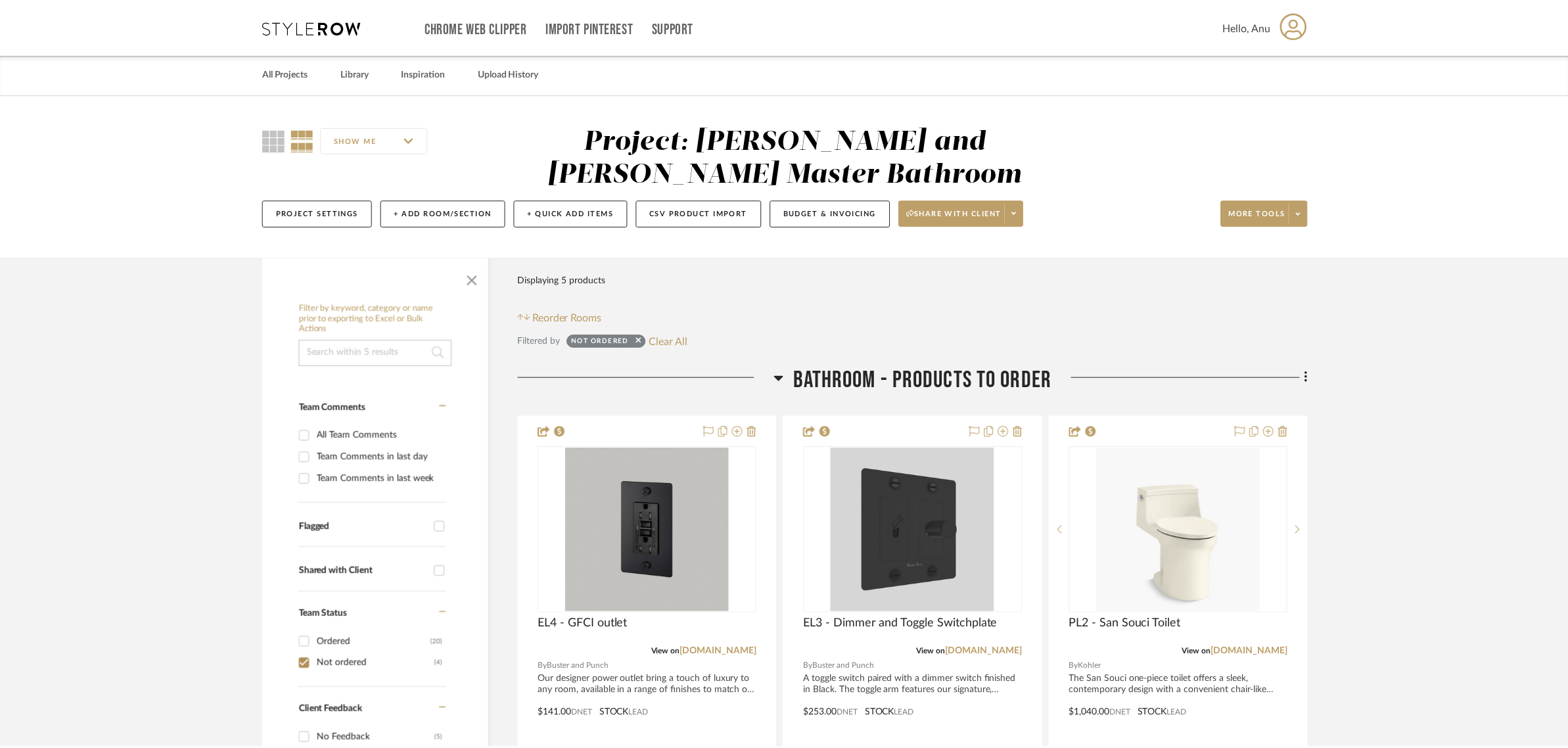
scroll to position [257, 0]
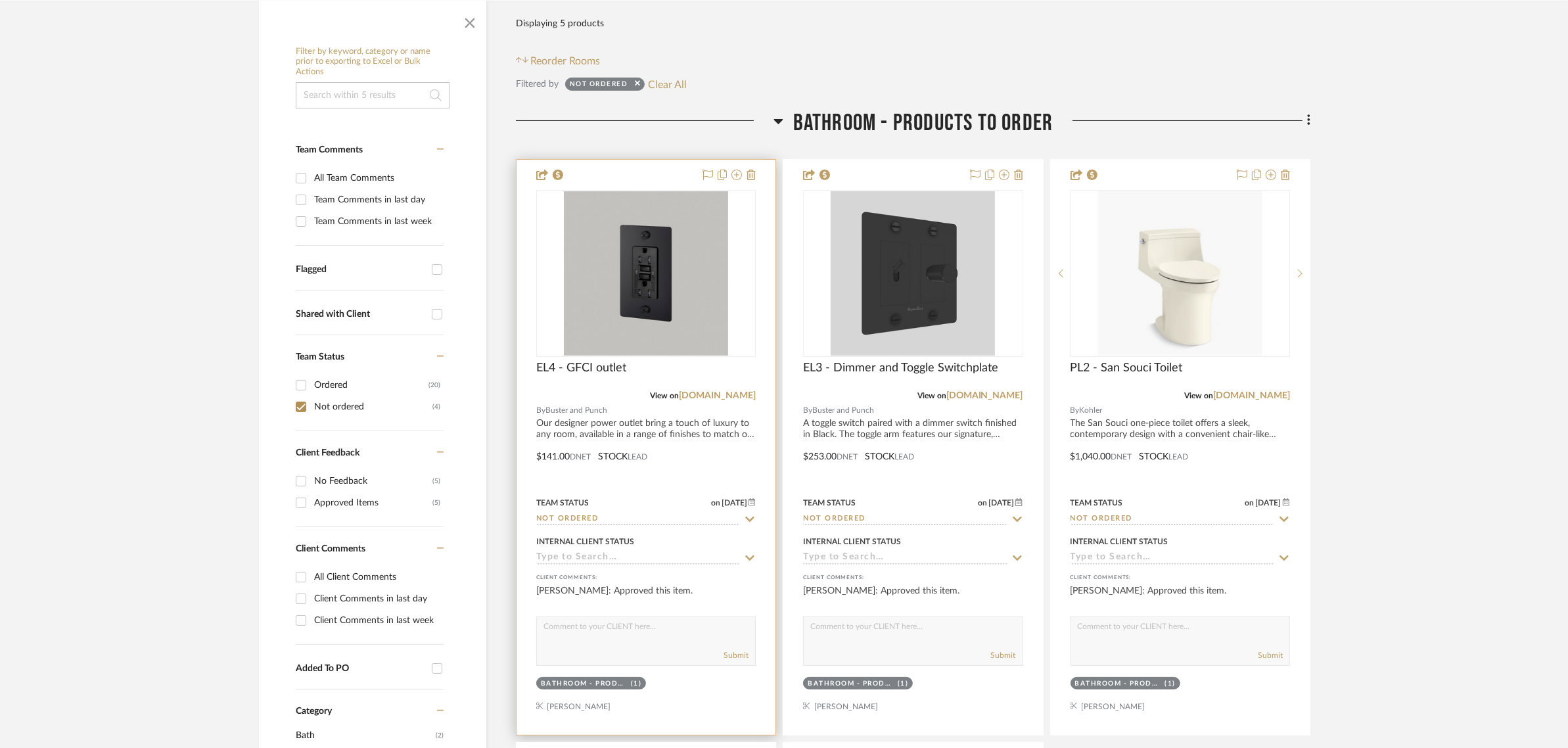
click at [750, 517] on icon at bounding box center [749, 519] width 12 height 10
click at [750, 520] on icon at bounding box center [749, 519] width 6 height 6
type input "8/25/2025"
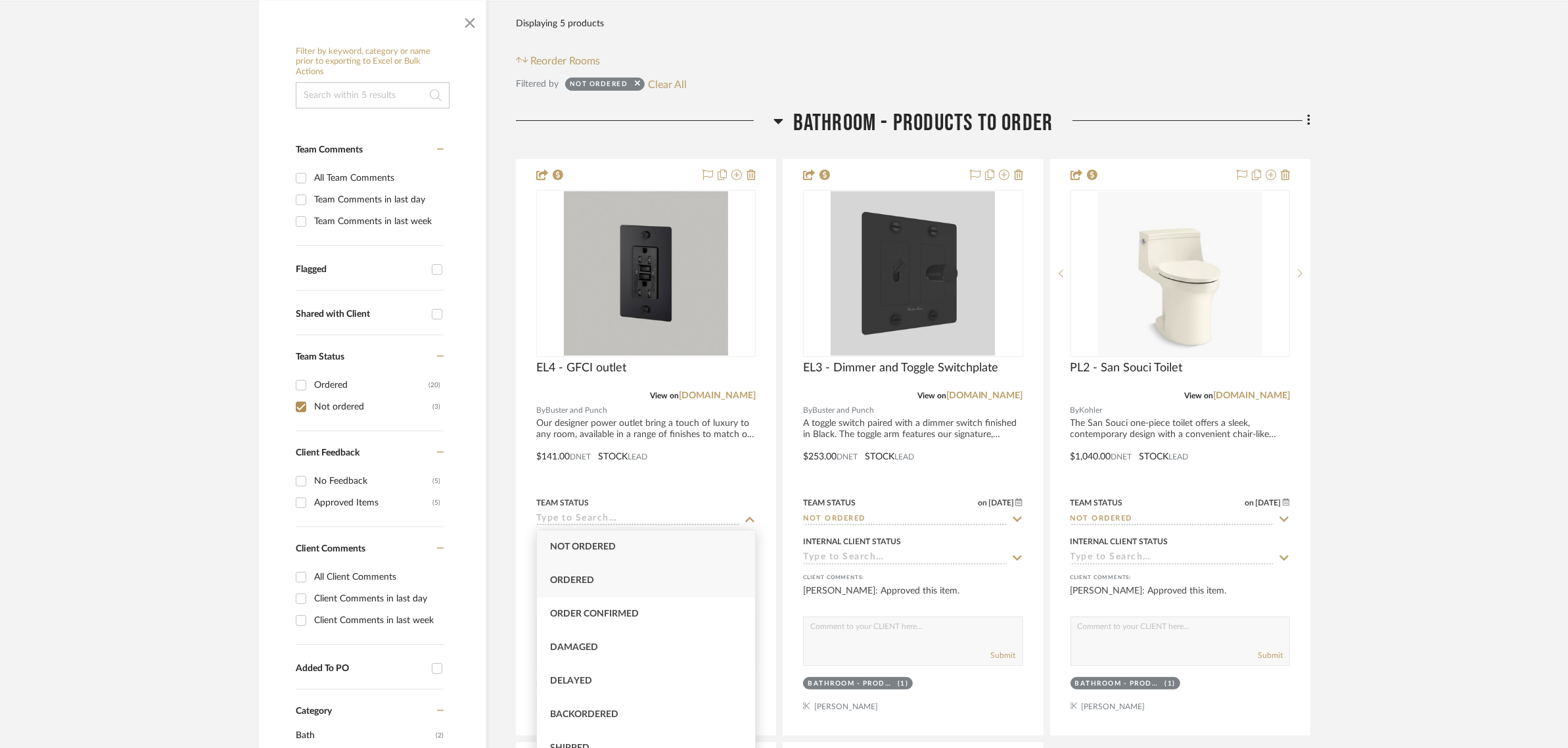
click at [561, 584] on span "Ordered" at bounding box center [572, 581] width 44 height 9
type input "Ordered"
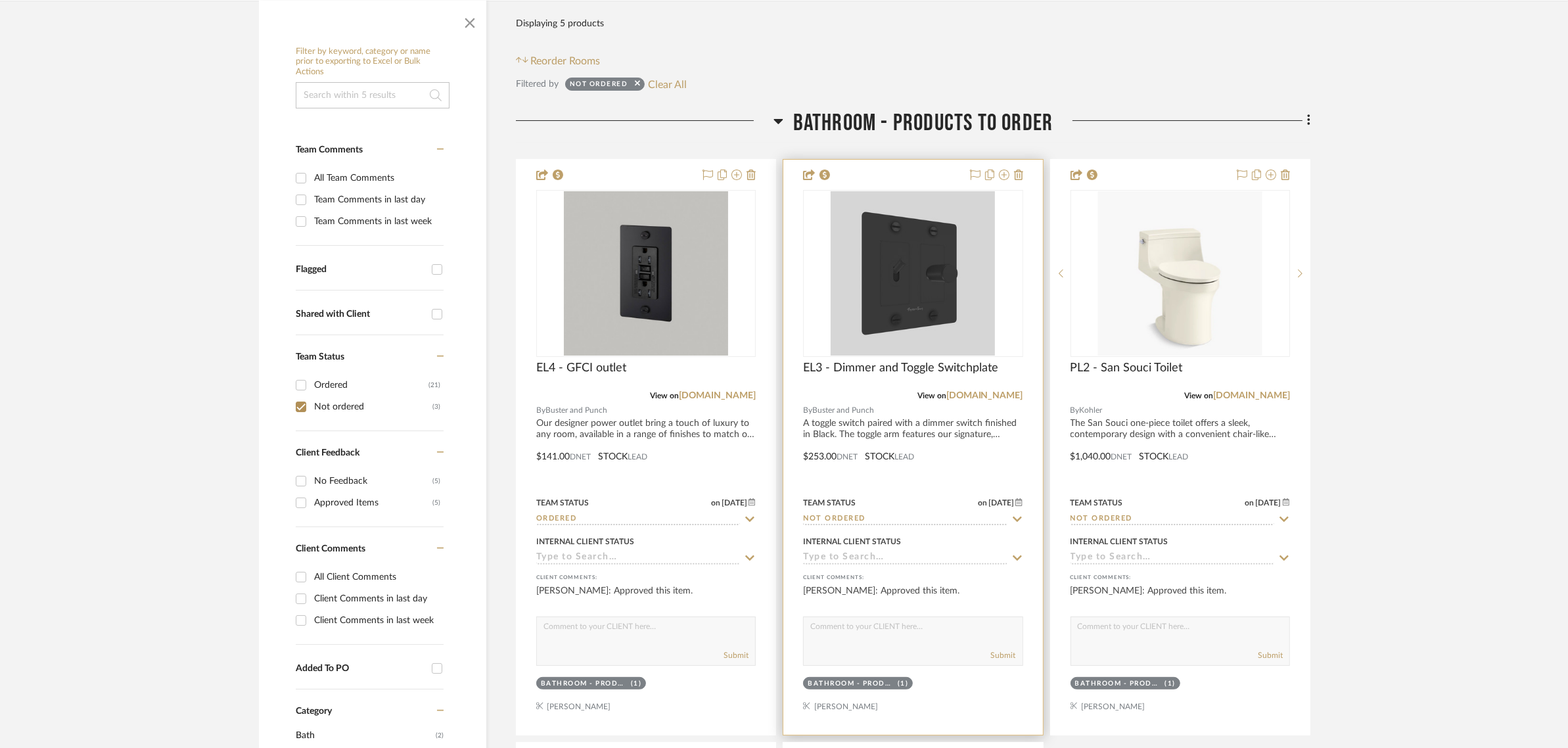
click at [1020, 520] on icon at bounding box center [1017, 519] width 12 height 10
click at [1017, 523] on icon at bounding box center [1017, 519] width 12 height 10
type input "8/25/2025"
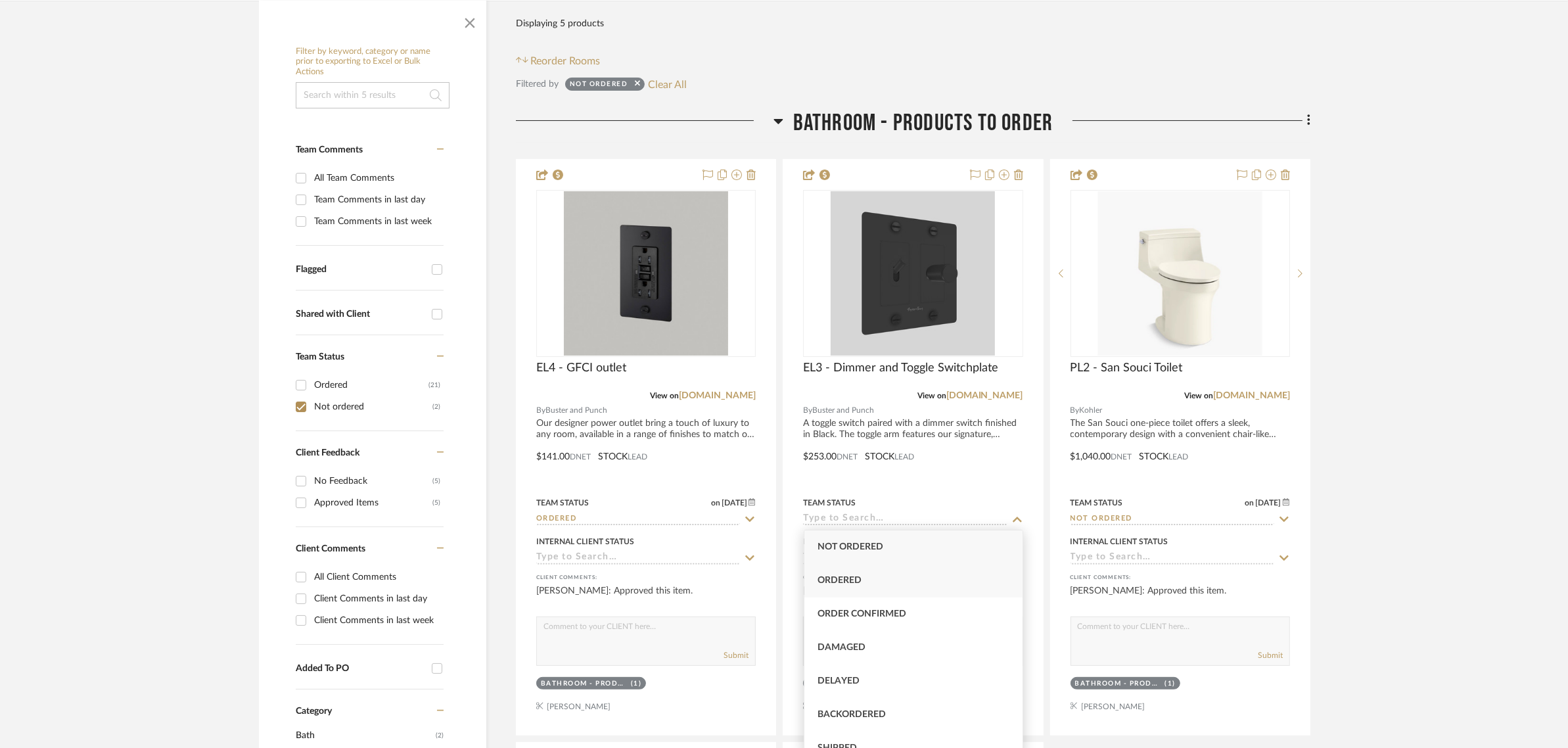
click at [854, 577] on span "Ordered" at bounding box center [839, 581] width 44 height 9
type input "Ordered"
click at [1382, 464] on project-details-page "SHOW ME Project: Divya and Sriram Master Bathroom Project Settings + Add Room/S…" at bounding box center [784, 632] width 1568 height 1589
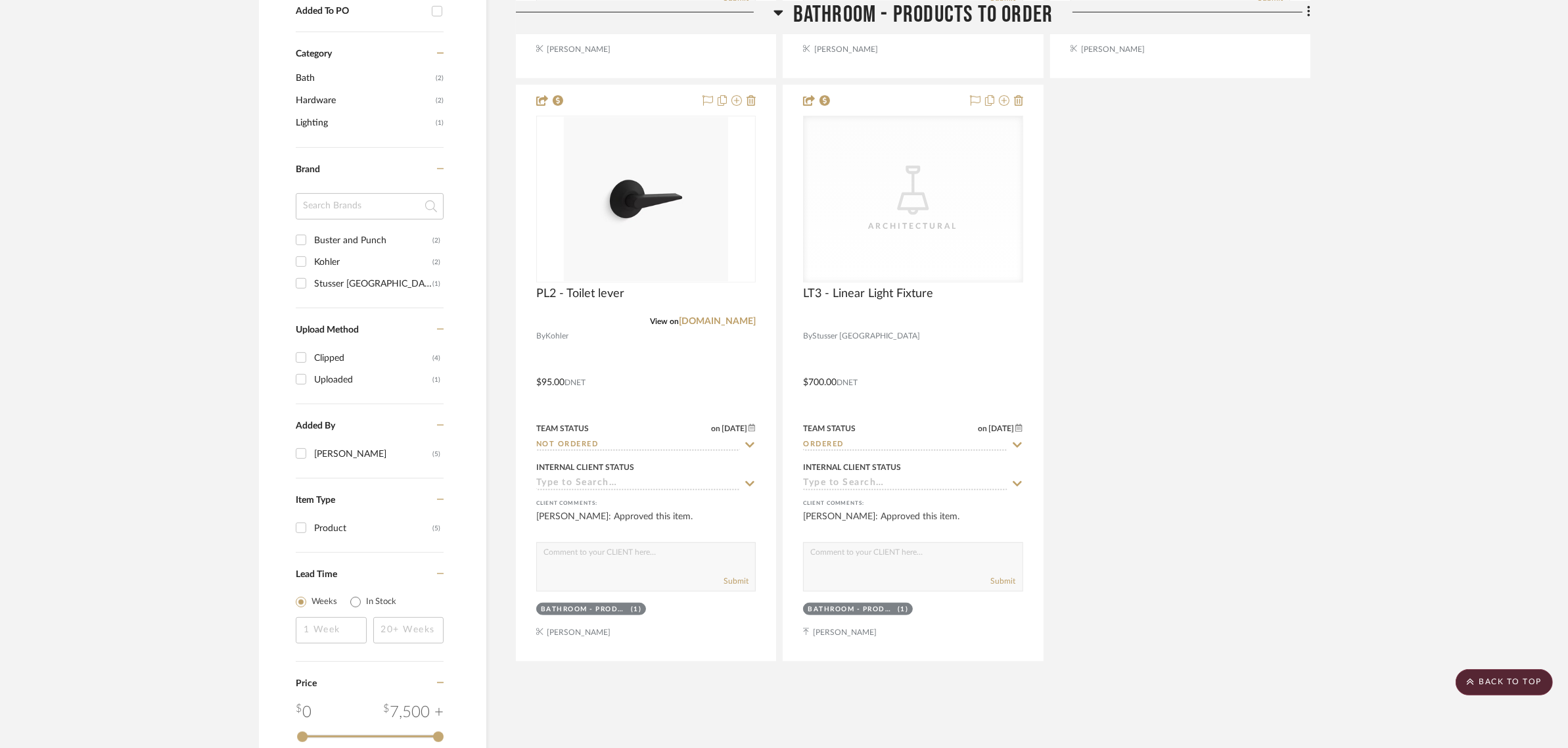
scroll to position [339, 0]
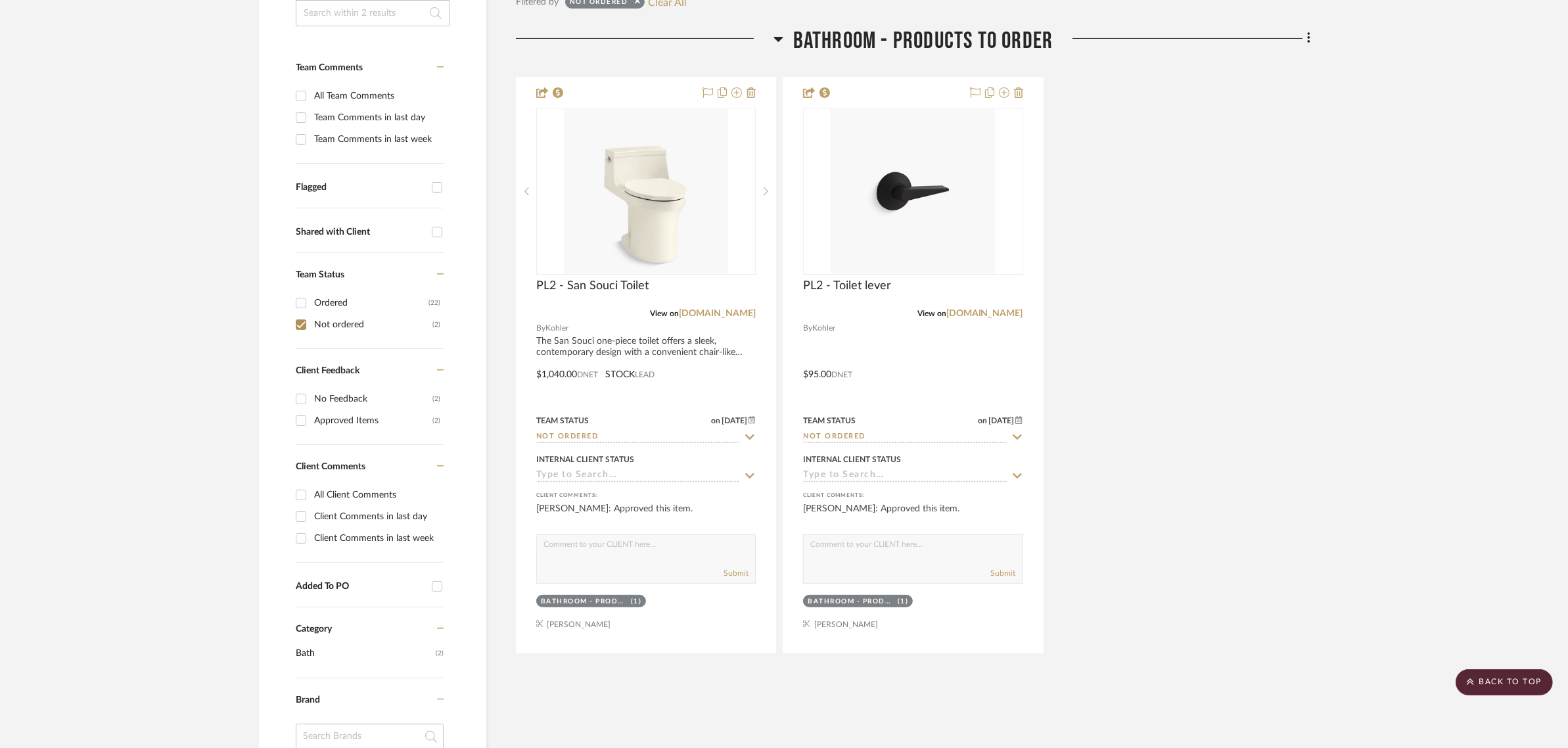
click at [1454, 441] on project-details-page "SHOW ME Project: [PERSON_NAME] and [PERSON_NAME] Master Bathroom Project Settin…" at bounding box center [784, 494] width 1568 height 1479
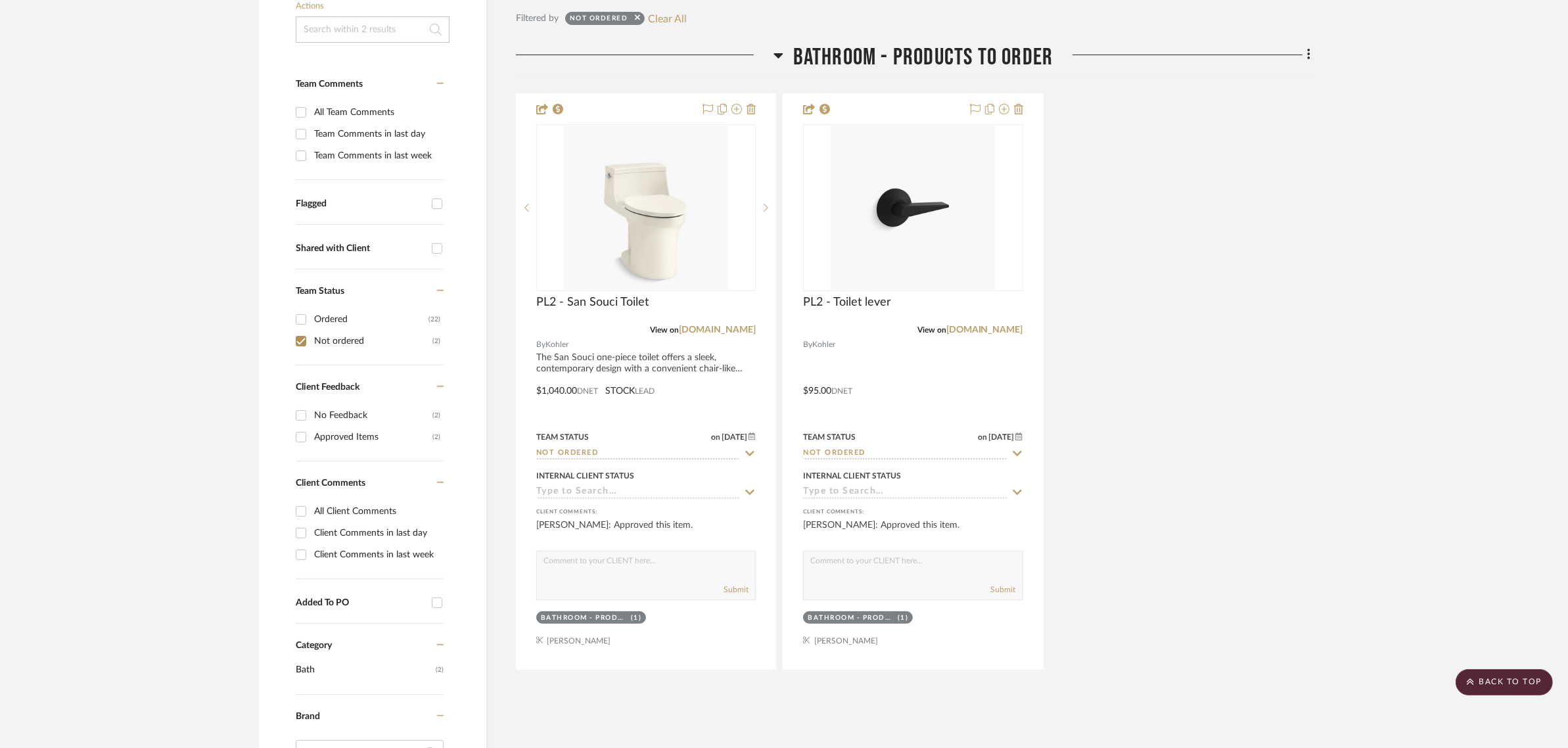
scroll to position [329, 0]
